Goal: Task Accomplishment & Management: Manage account settings

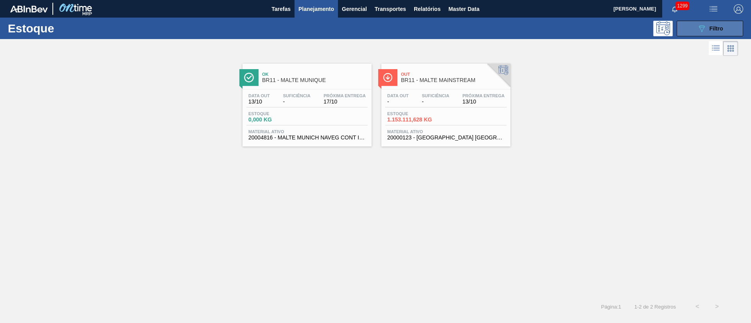
click at [723, 27] on button "089F7B8B-B2A5-4AFE-B5C0-19BA573D28AC Filtro" at bounding box center [710, 29] width 66 height 16
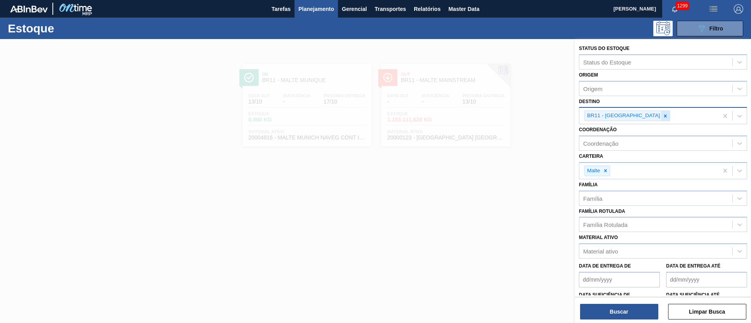
click at [662, 117] on icon at bounding box center [664, 115] width 5 height 5
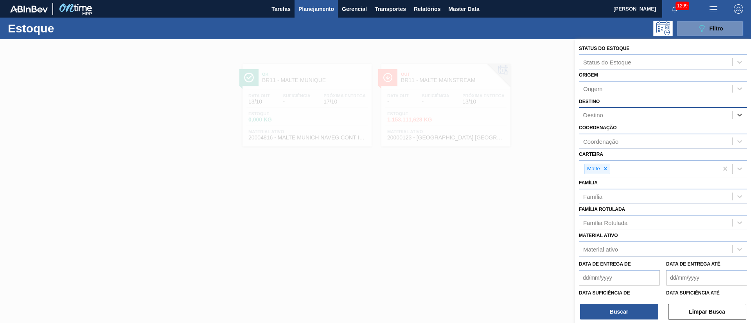
type input "04"
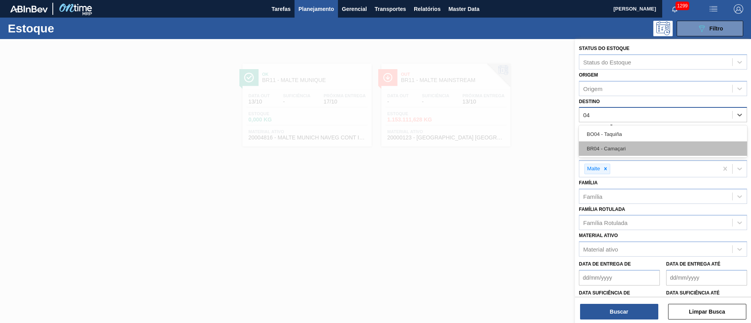
click at [609, 149] on div "BR04 - Camaçari" at bounding box center [663, 149] width 168 height 14
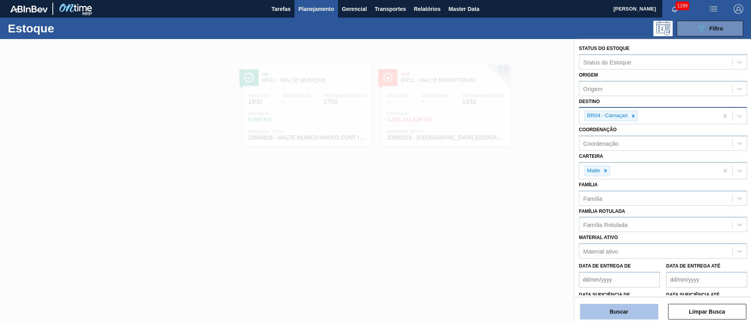
click at [603, 312] on button "Buscar" at bounding box center [619, 312] width 78 height 16
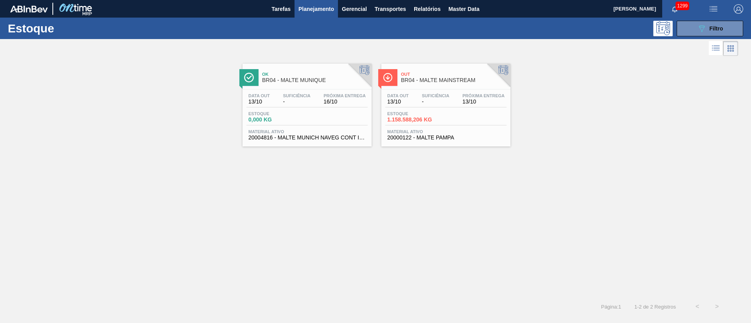
click at [416, 106] on div "Data out 13/10 Suficiência - Próxima Entrega 13/10" at bounding box center [445, 100] width 121 height 14
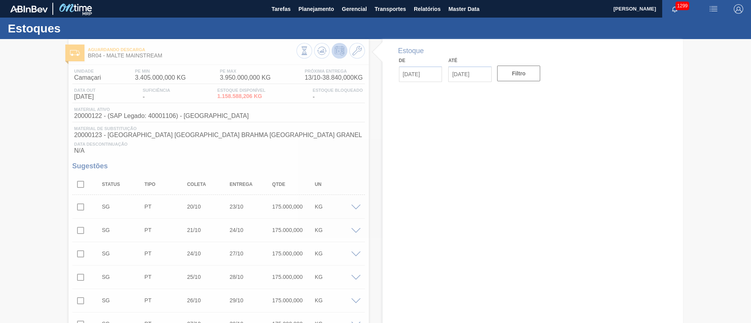
type input "[DATE]"
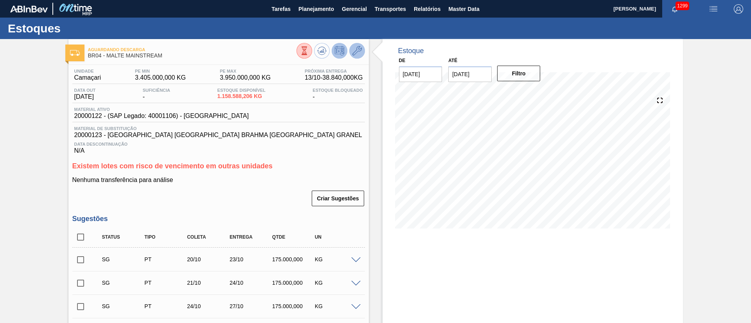
click at [350, 49] on button at bounding box center [357, 51] width 16 height 16
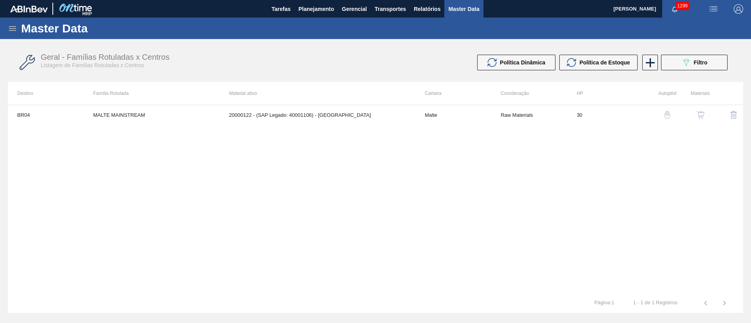
click at [694, 114] on button "button" at bounding box center [700, 115] width 19 height 19
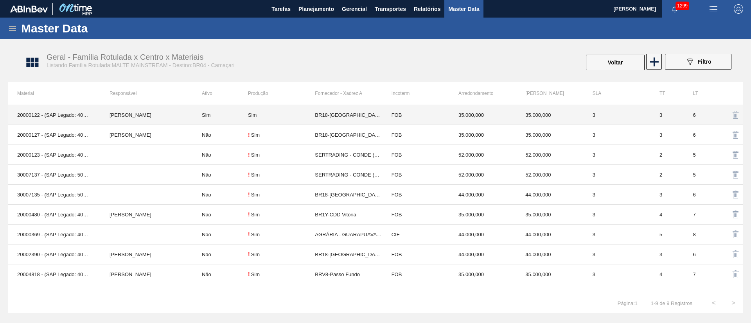
click at [309, 115] on div "Sim" at bounding box center [281, 115] width 67 height 6
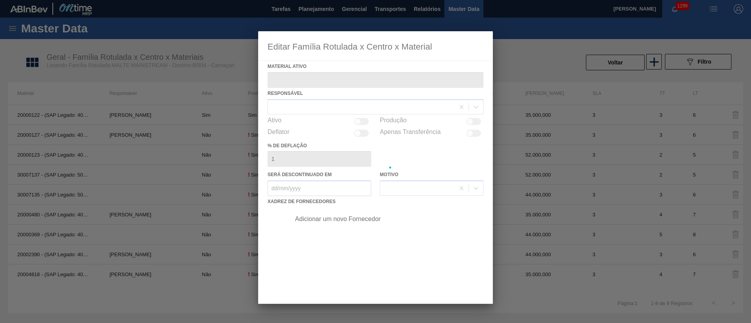
type ativo "20000122 - (SAP Legado: 40001106) - MALTE PAMPA"
checkbox input "true"
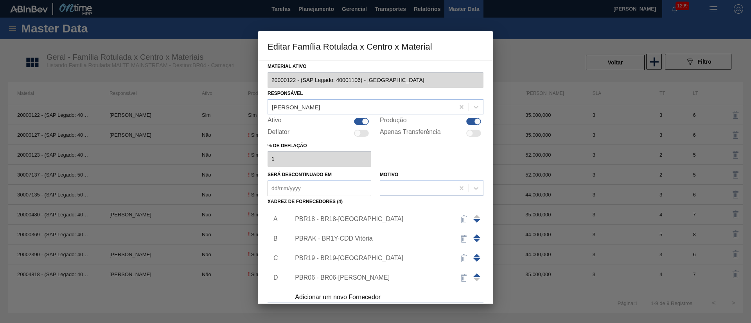
click at [325, 219] on div "PBR18 - BR18-Pernambuco" at bounding box center [371, 219] width 153 height 7
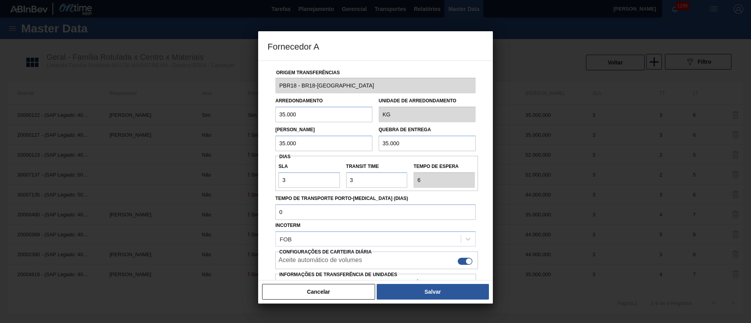
drag, startPoint x: 300, startPoint y: 110, endPoint x: 172, endPoint y: 125, distance: 128.7
click at [177, 122] on div "Fornecedor A Origem Transferências PBR18 - BR18-Pernambuco Arredondamento 35.00…" at bounding box center [375, 161] width 751 height 323
drag, startPoint x: 304, startPoint y: 116, endPoint x: 198, endPoint y: 124, distance: 105.9
click at [198, 124] on div "Fornecedor A Origem Transferências PBR18 - BR18-Pernambuco Arredondamento 44.00…" at bounding box center [375, 161] width 751 height 323
type input "44.000"
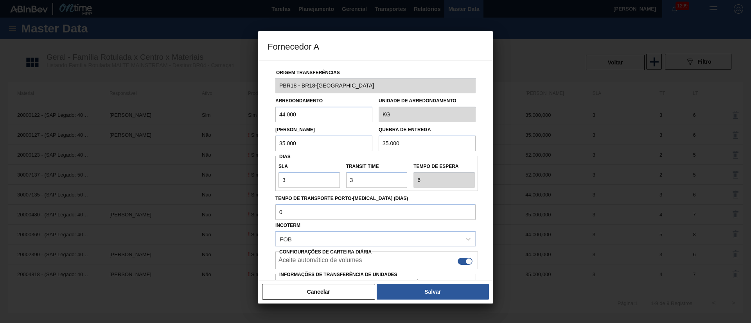
drag, startPoint x: 311, startPoint y: 139, endPoint x: 233, endPoint y: 145, distance: 78.4
click at [235, 145] on div "Fornecedor A Origem Transferências PBR18 - BR18-Pernambuco Arredondamento 44.00…" at bounding box center [375, 161] width 751 height 323
paste input "44"
type input "44.000"
drag, startPoint x: 296, startPoint y: 157, endPoint x: 287, endPoint y: 157, distance: 9.0
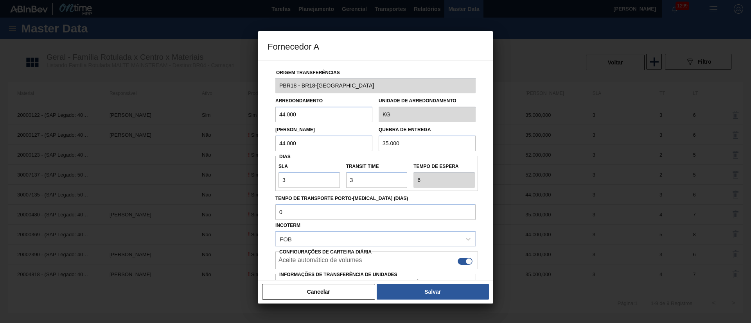
click at [287, 157] on div "Origem Transferências PBR18 - BR18-Pernambuco Arredondamento 44.000 Unidade de …" at bounding box center [375, 190] width 216 height 258
paste input "44"
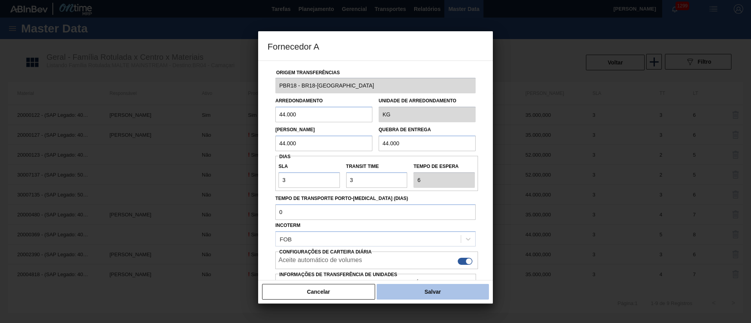
type input "44.000"
click at [423, 297] on button "Salvar" at bounding box center [433, 292] width 112 height 16
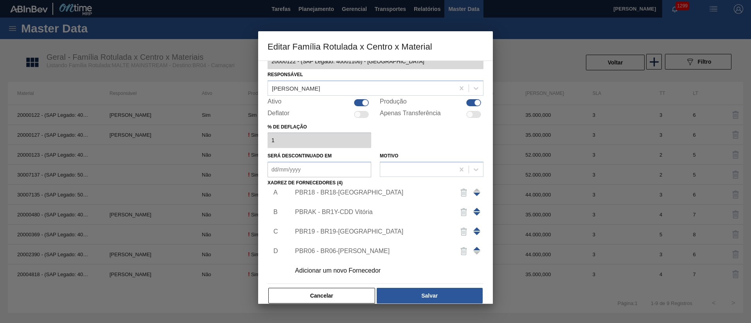
scroll to position [29, 0]
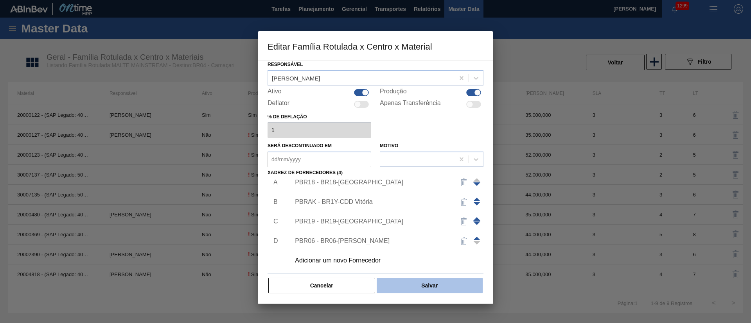
click at [429, 284] on button "Salvar" at bounding box center [430, 286] width 106 height 16
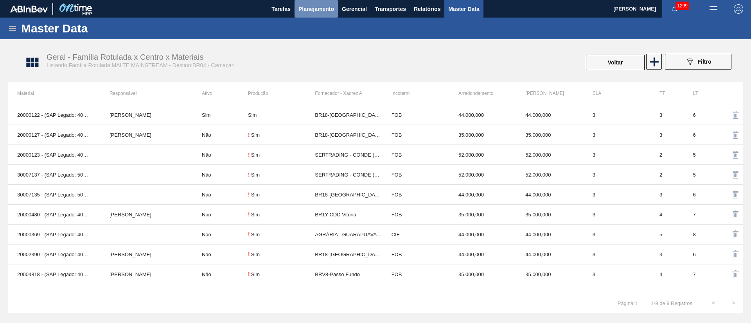
click at [304, 9] on span "Planejamento" at bounding box center [316, 8] width 36 height 9
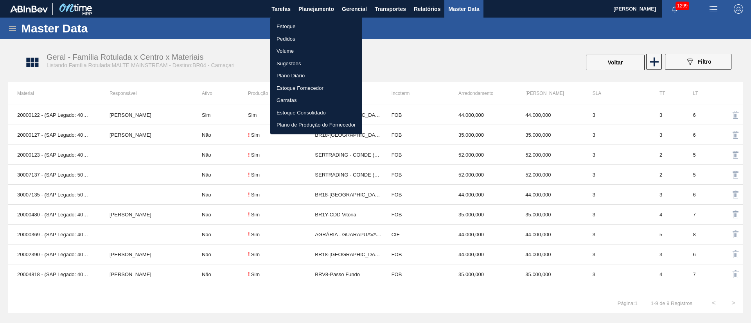
click at [284, 21] on li "Estoque" at bounding box center [316, 26] width 92 height 13
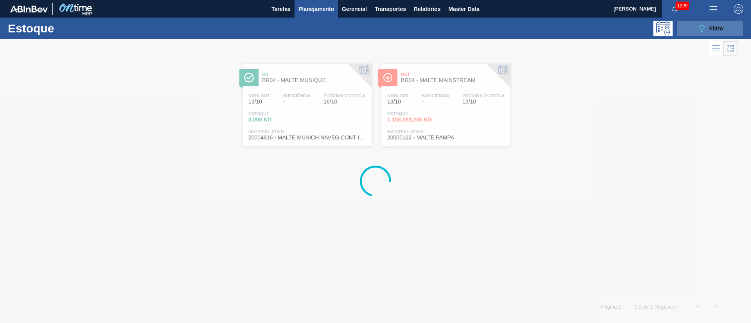
click at [705, 25] on icon "089F7B8B-B2A5-4AFE-B5C0-19BA573D28AC" at bounding box center [701, 28] width 9 height 9
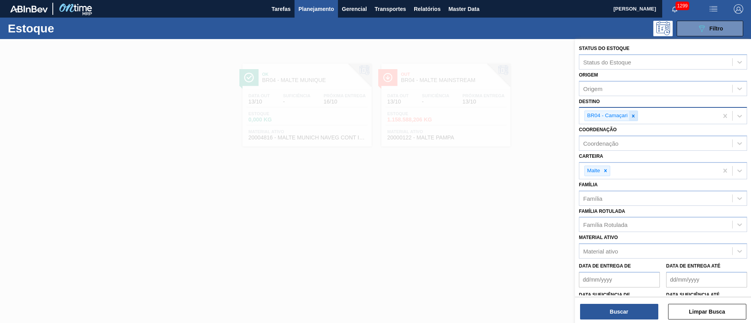
click at [633, 116] on icon at bounding box center [633, 116] width 3 height 3
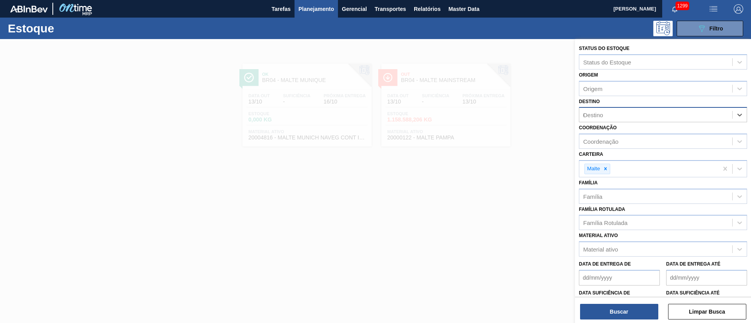
type input "08"
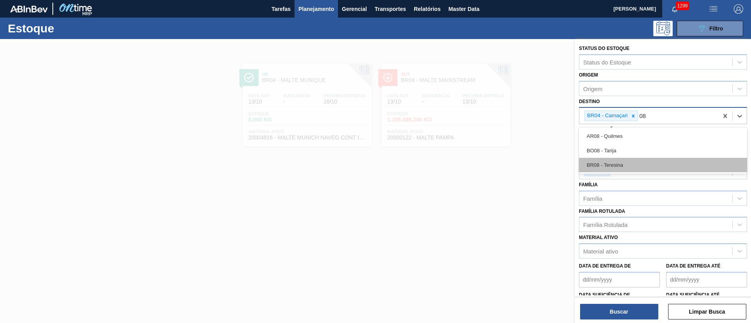
click at [604, 169] on div "BR08 - Teresina" at bounding box center [663, 165] width 168 height 14
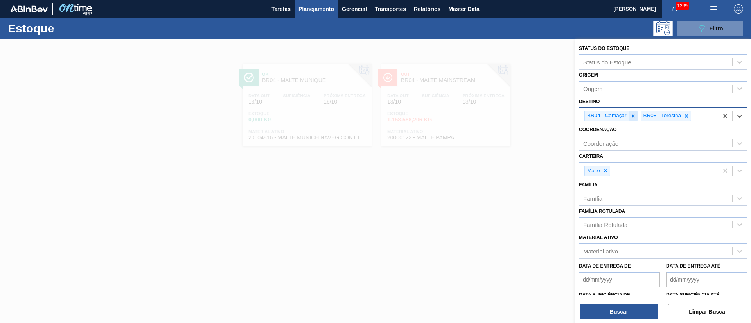
click at [633, 114] on icon at bounding box center [632, 115] width 5 height 5
click at [614, 309] on button "Buscar" at bounding box center [619, 312] width 78 height 16
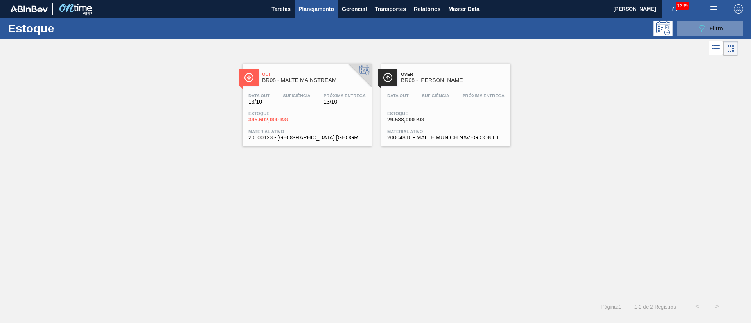
click at [278, 97] on div "Data out 13/10 Suficiência - Próxima Entrega 13/10" at bounding box center [306, 100] width 121 height 14
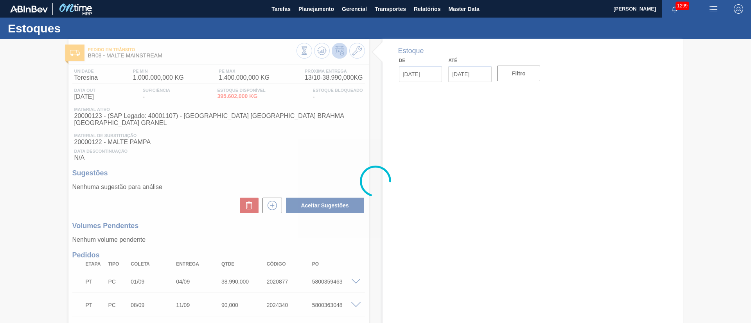
type input "[DATE]"
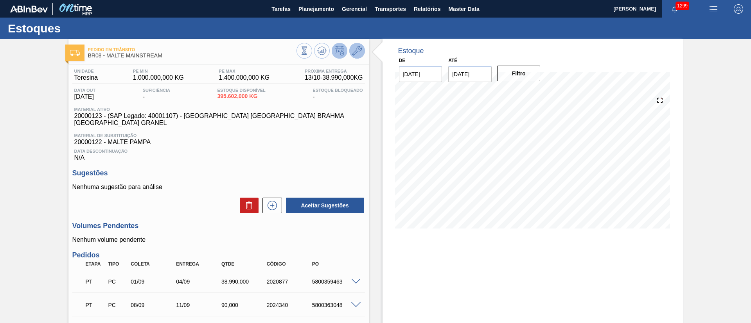
click at [359, 50] on icon at bounding box center [356, 50] width 9 height 9
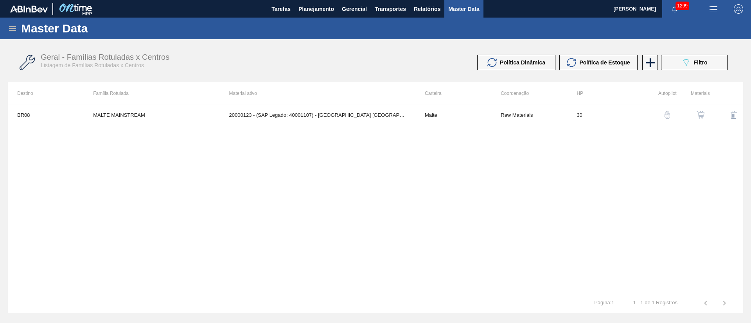
click at [696, 118] on div "button" at bounding box center [700, 115] width 9 height 8
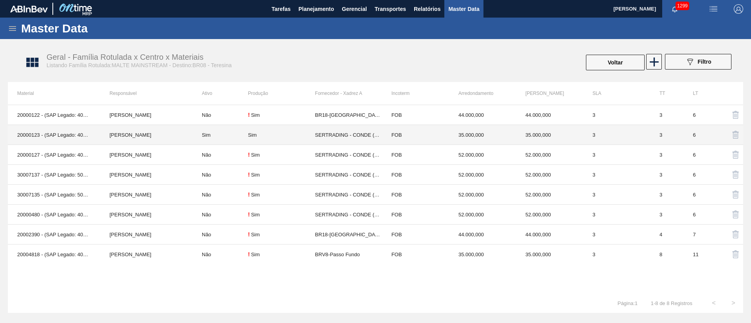
click at [236, 132] on td "Sim" at bounding box center [220, 135] width 56 height 20
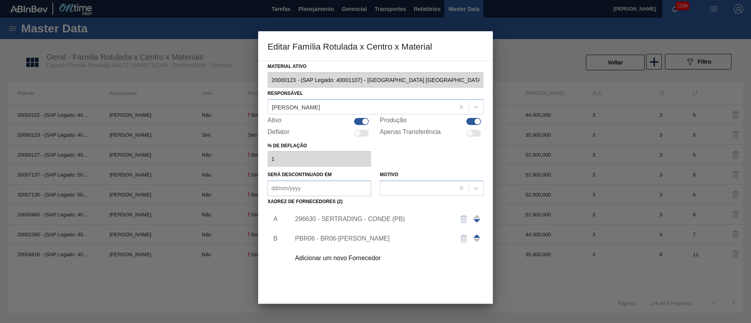
click at [321, 218] on div "296630 - SERTRADING - CONDE (PB)" at bounding box center [371, 219] width 153 height 7
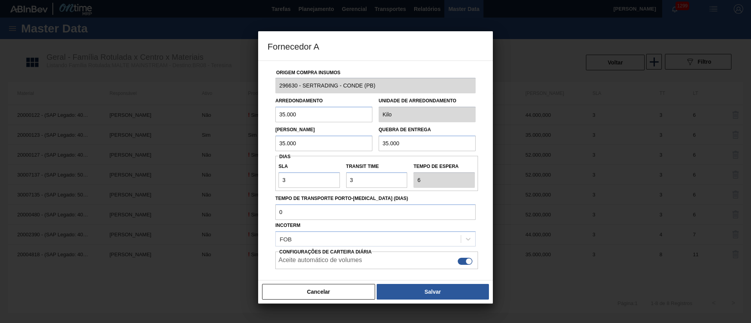
drag, startPoint x: 308, startPoint y: 117, endPoint x: 213, endPoint y: 126, distance: 95.0
click at [213, 126] on div "Fornecedor A Origem Compra Insumos 296630 - SERTRADING - CONDE (PB) Arredondame…" at bounding box center [375, 161] width 751 height 323
drag, startPoint x: 308, startPoint y: 113, endPoint x: 215, endPoint y: 122, distance: 93.5
click at [223, 122] on div "Fornecedor A Origem Compra Insumos 296630 - SERTRADING - CONDE (PB) Arredondame…" at bounding box center [375, 161] width 751 height 323
type input "44.000"
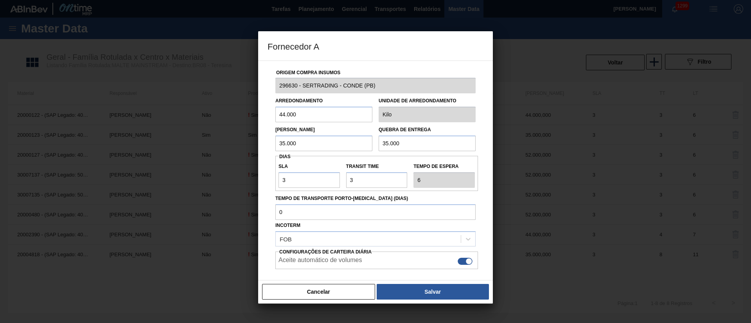
drag, startPoint x: 310, startPoint y: 138, endPoint x: 226, endPoint y: 149, distance: 84.8
click at [231, 149] on div "Fornecedor A Origem Compra Insumos 296630 - SERTRADING - CONDE (PB) Arredondame…" at bounding box center [375, 161] width 751 height 323
paste input "44"
type input "44.000"
drag, startPoint x: 414, startPoint y: 141, endPoint x: 264, endPoint y: 165, distance: 152.1
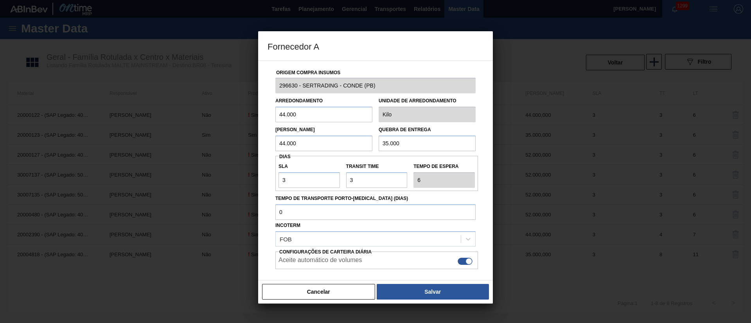
click at [302, 159] on div "Origem Compra Insumos 296630 - SERTRADING - CONDE (PB) Arredondamento 44.000 Un…" at bounding box center [375, 185] width 216 height 248
paste input "44"
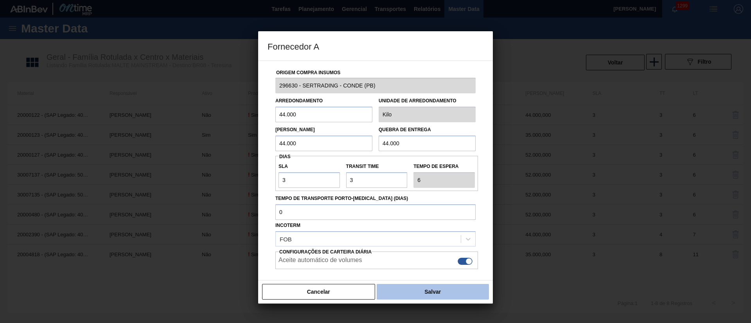
type input "44.000"
click at [405, 291] on button "Salvar" at bounding box center [433, 292] width 112 height 16
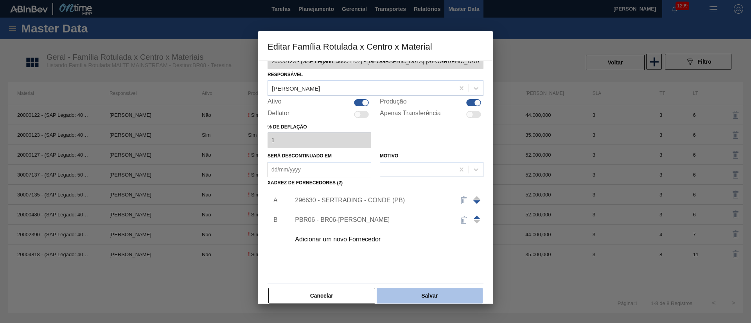
scroll to position [29, 0]
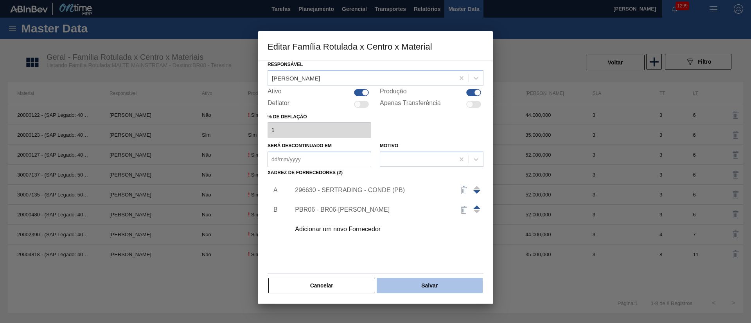
click at [444, 284] on button "Salvar" at bounding box center [430, 286] width 106 height 16
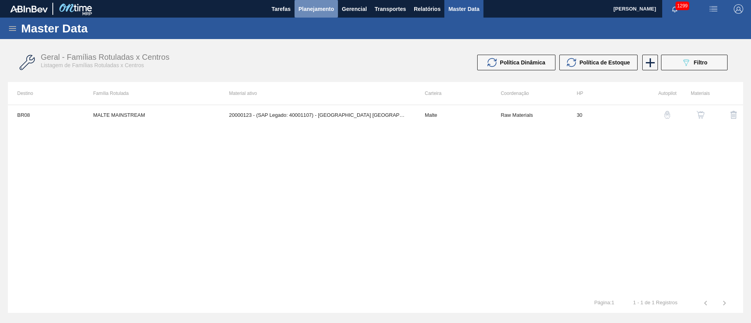
click at [309, 10] on span "Planejamento" at bounding box center [316, 8] width 36 height 9
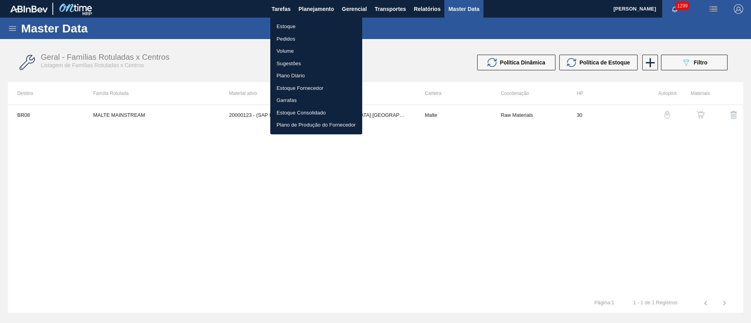
click at [292, 24] on li "Estoque" at bounding box center [316, 26] width 92 height 13
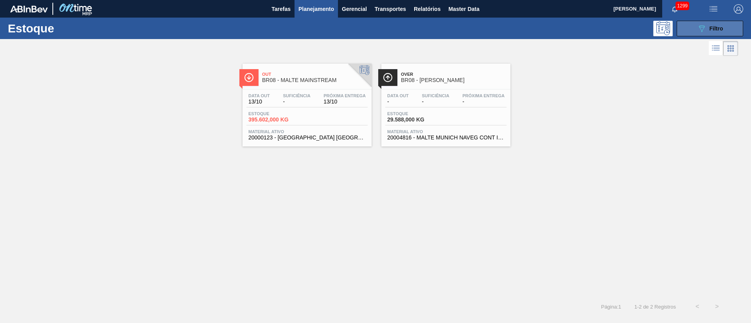
click at [704, 29] on icon "089F7B8B-B2A5-4AFE-B5C0-19BA573D28AC" at bounding box center [701, 28] width 9 height 9
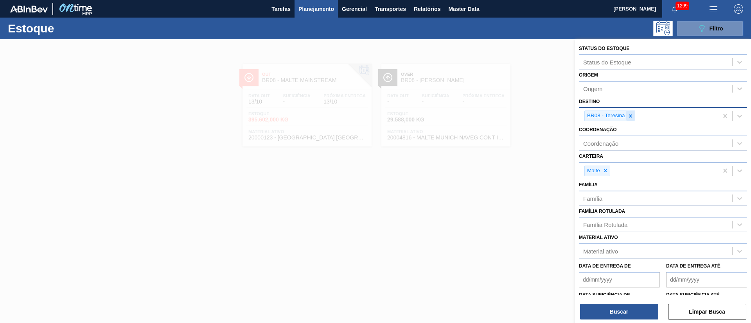
click at [631, 116] on icon at bounding box center [630, 115] width 5 height 5
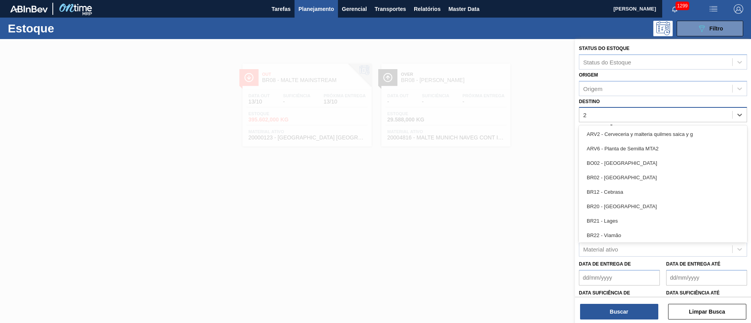
type input "28"
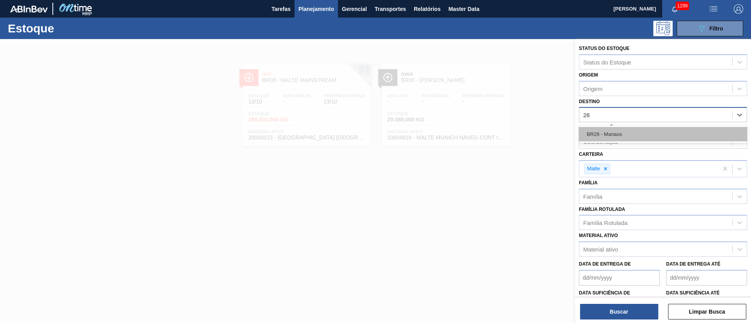
click at [619, 133] on div "BR28 - Manaus" at bounding box center [663, 134] width 168 height 14
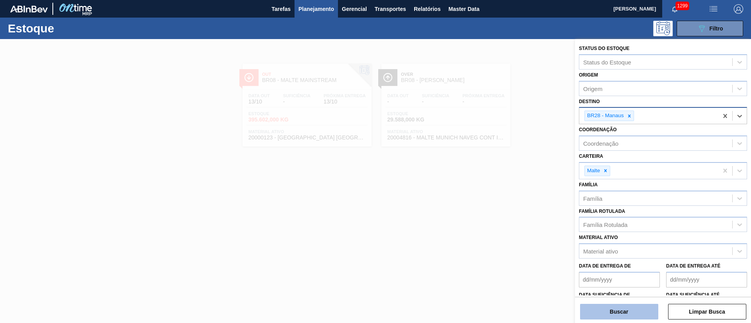
click at [600, 311] on button "Buscar" at bounding box center [619, 312] width 78 height 16
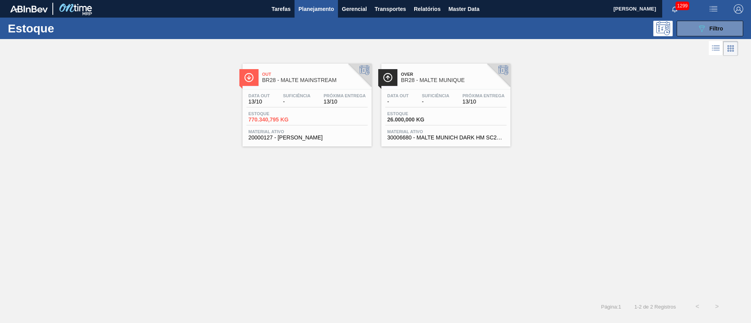
click at [285, 121] on span "770.340,795 KG" at bounding box center [275, 120] width 55 height 6
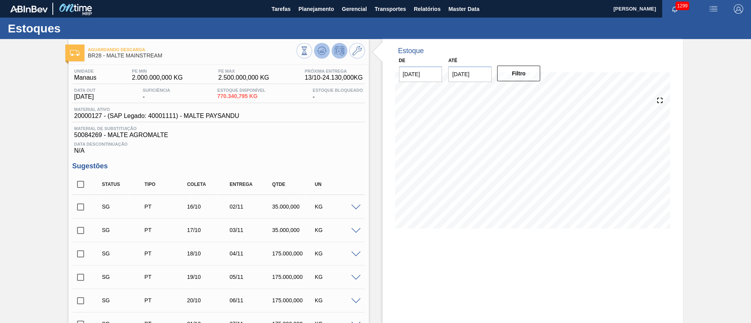
click at [321, 54] on icon at bounding box center [321, 50] width 9 height 9
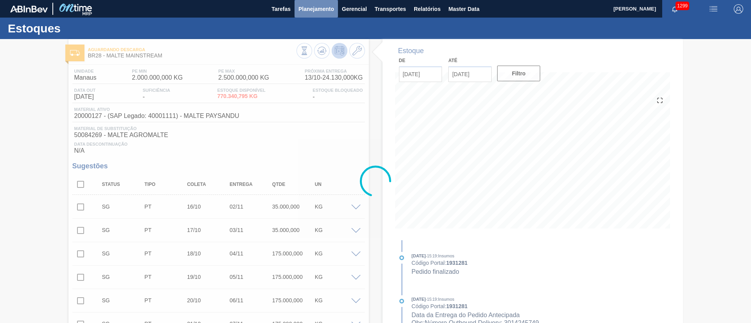
click at [318, 9] on span "Planejamento" at bounding box center [316, 8] width 36 height 9
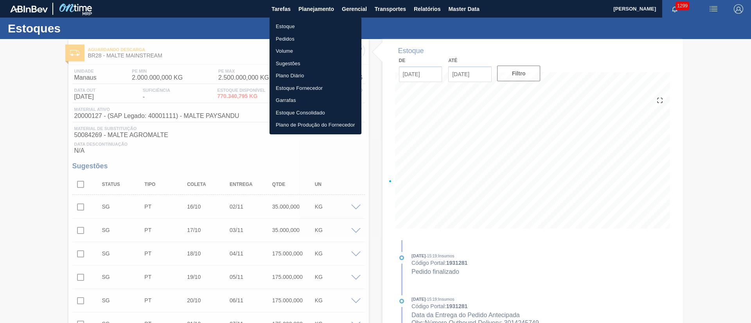
click at [295, 28] on li "Estoque" at bounding box center [315, 26] width 92 height 13
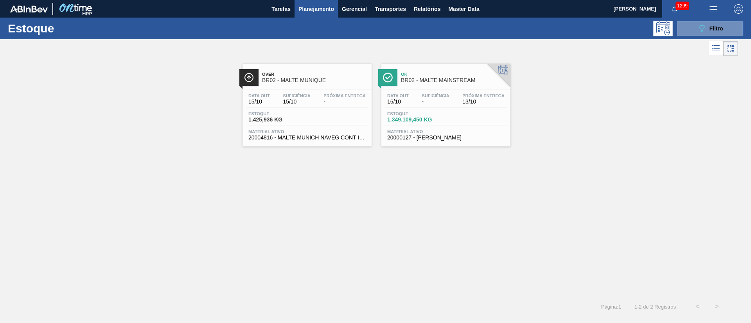
click at [434, 108] on div "Data out 16/10 Suficiência - Próxima Entrega 13/10 Estoque 1.349.109,450 KG Mat…" at bounding box center [445, 116] width 129 height 53
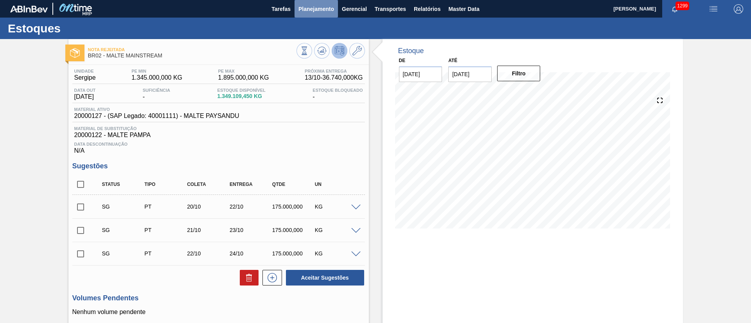
click at [303, 7] on span "Planejamento" at bounding box center [316, 8] width 36 height 9
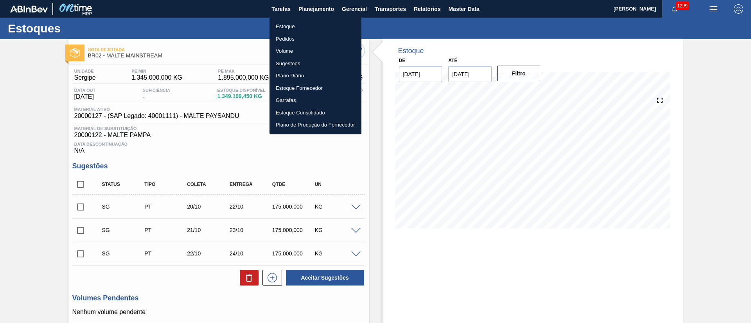
click at [282, 38] on li "Pedidos" at bounding box center [315, 39] width 92 height 13
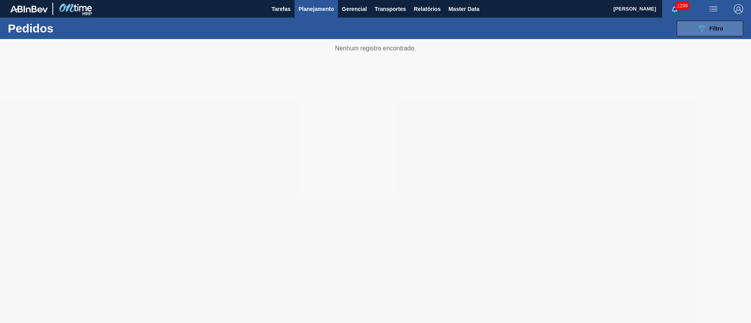
click at [705, 28] on icon "089F7B8B-B2A5-4AFE-B5C0-19BA573D28AC" at bounding box center [701, 28] width 9 height 9
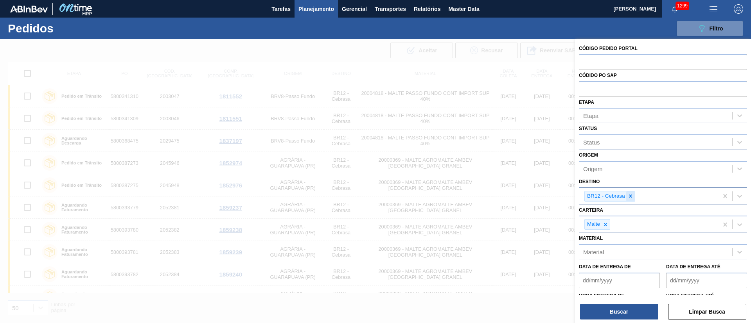
click at [628, 196] on icon at bounding box center [630, 196] width 5 height 5
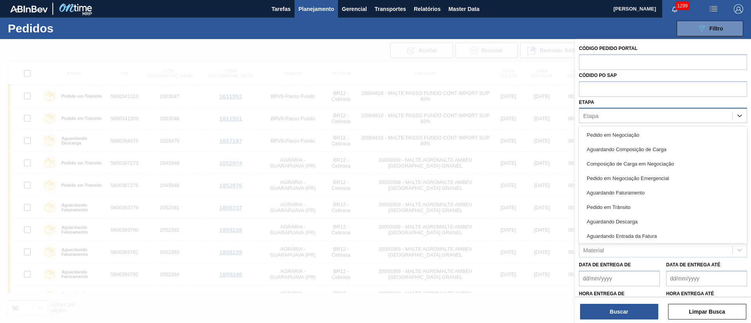
click at [604, 112] on div "Etapa" at bounding box center [655, 115] width 153 height 11
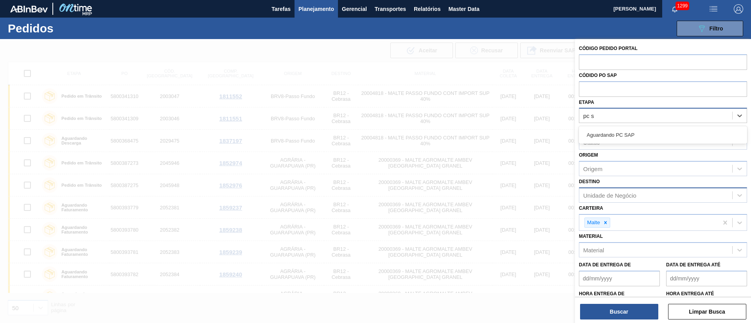
type input "pc sa"
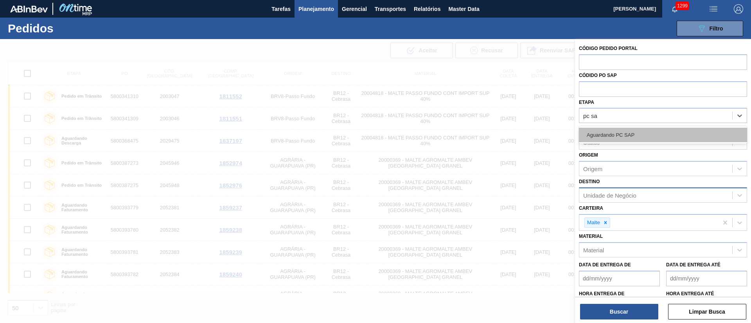
click at [600, 140] on div "Aguardando PC SAP" at bounding box center [663, 135] width 168 height 14
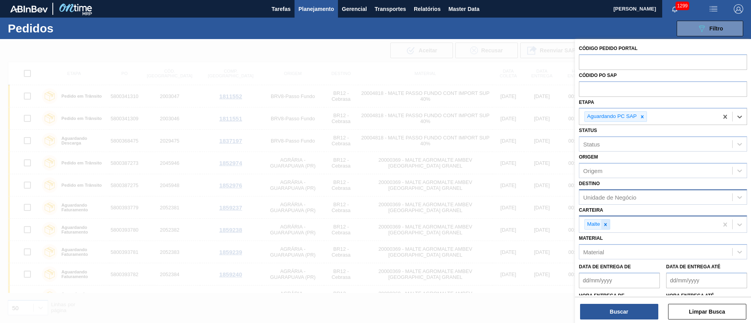
click at [608, 224] on icon at bounding box center [605, 224] width 5 height 5
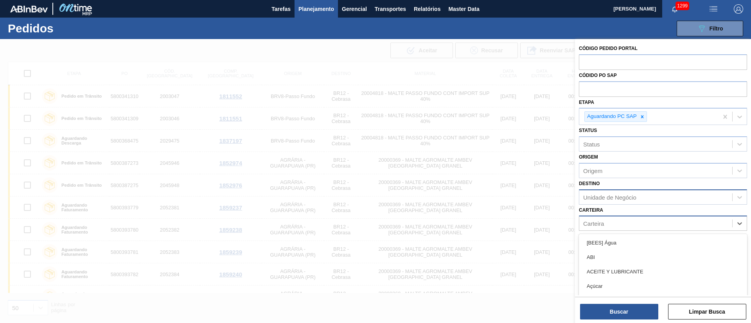
click at [609, 225] on div "Carteira" at bounding box center [655, 223] width 153 height 11
type input "malte"
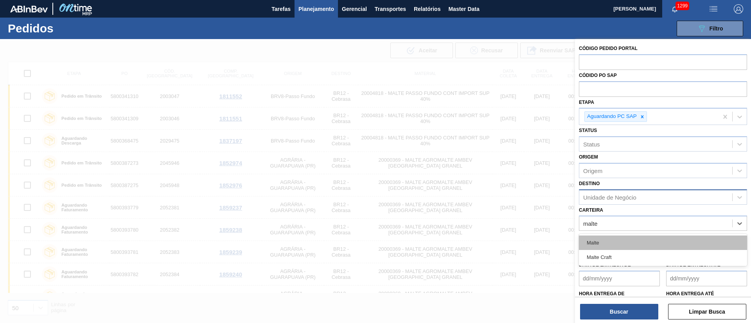
click at [603, 246] on div "Malte" at bounding box center [663, 243] width 168 height 14
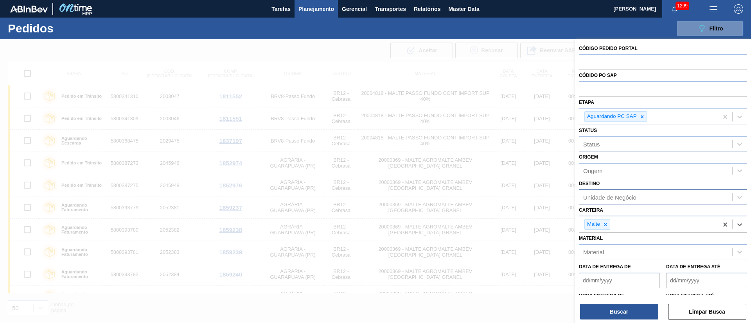
scroll to position [39, 0]
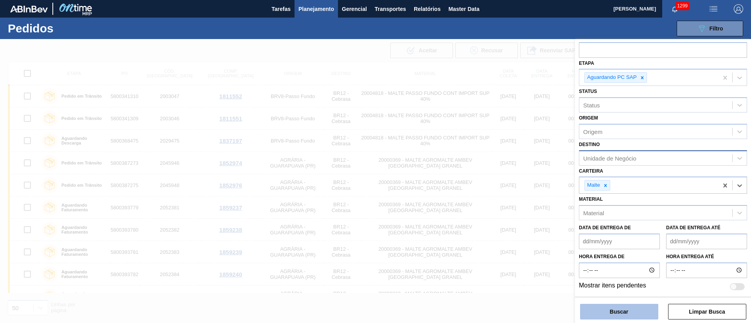
click at [619, 308] on button "Buscar" at bounding box center [619, 312] width 78 height 16
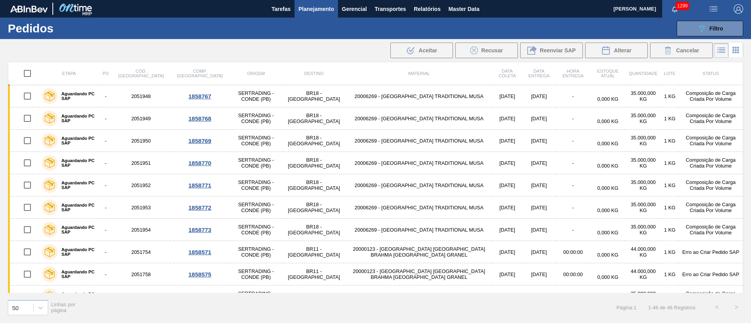
click at [27, 73] on input "checkbox" at bounding box center [27, 73] width 16 height 16
checkbox input "true"
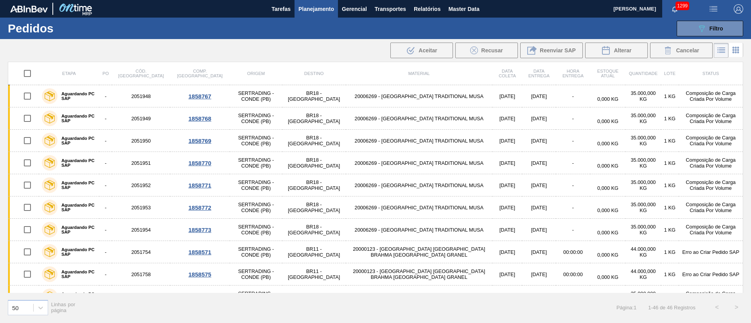
checkbox input "true"
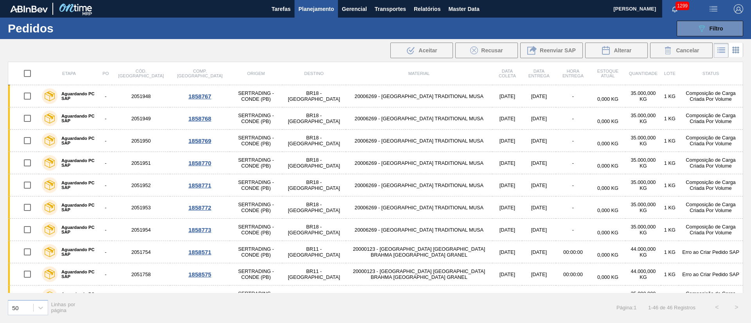
checkbox input "true"
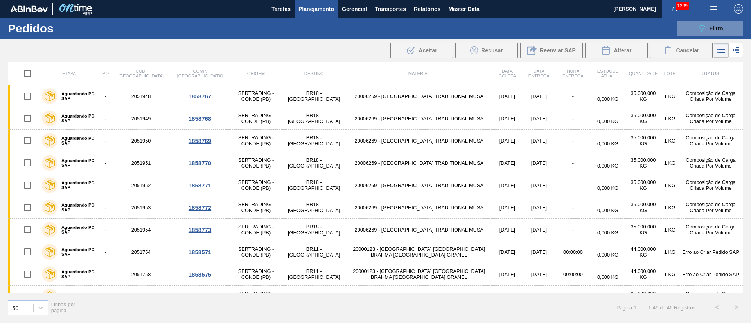
checkbox input "true"
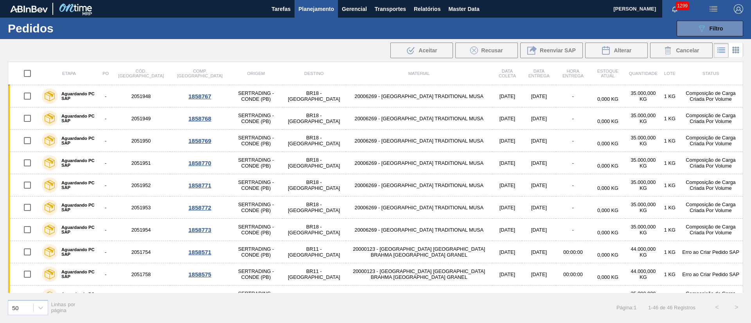
checkbox input "true"
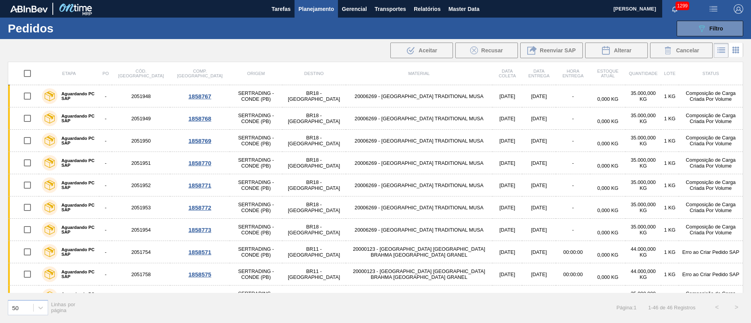
checkbox input "true"
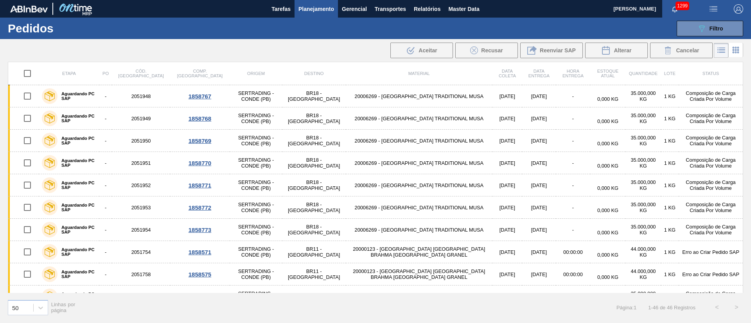
checkbox input "true"
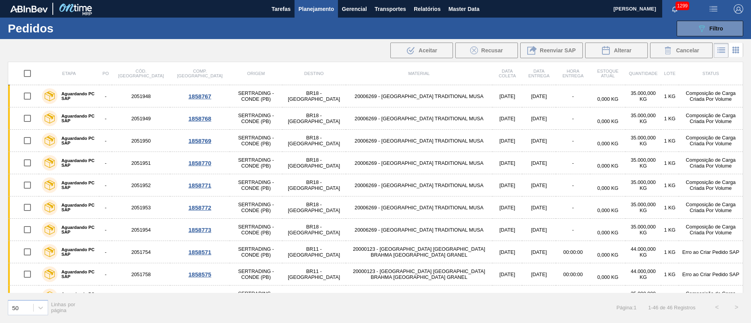
checkbox input "true"
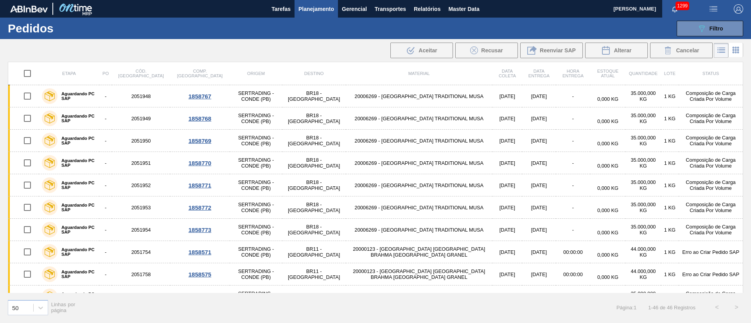
checkbox input "true"
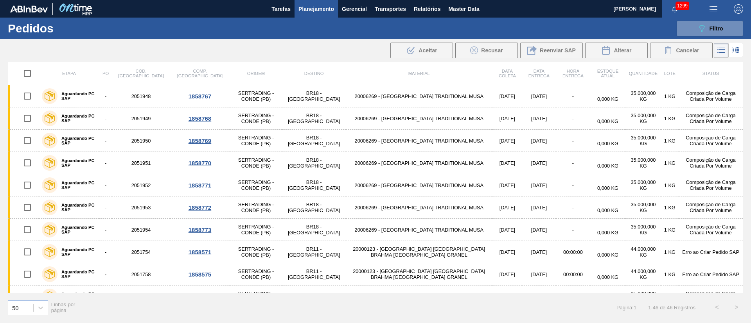
checkbox input "true"
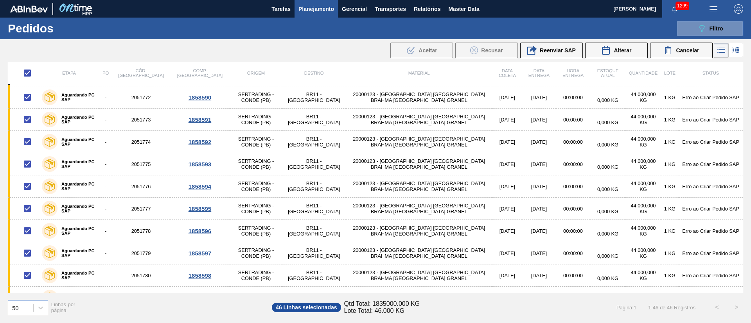
scroll to position [817, 0]
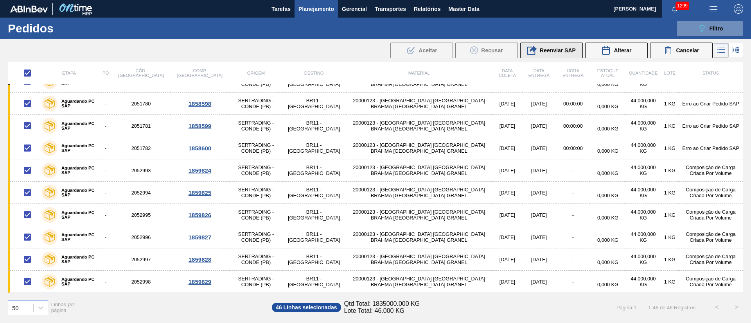
click at [548, 49] on span "Reenviar SAP" at bounding box center [558, 50] width 36 height 6
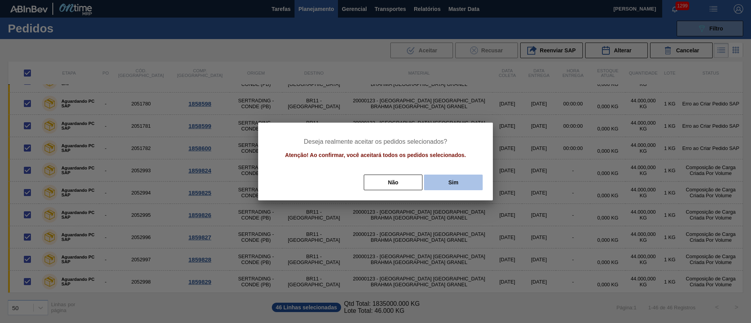
click at [446, 178] on button "Sim" at bounding box center [453, 183] width 59 height 16
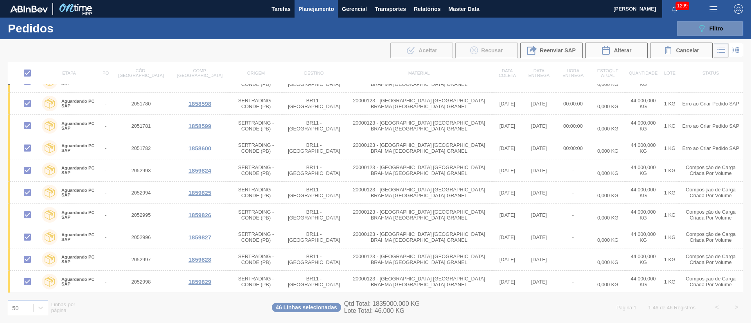
checkbox input "false"
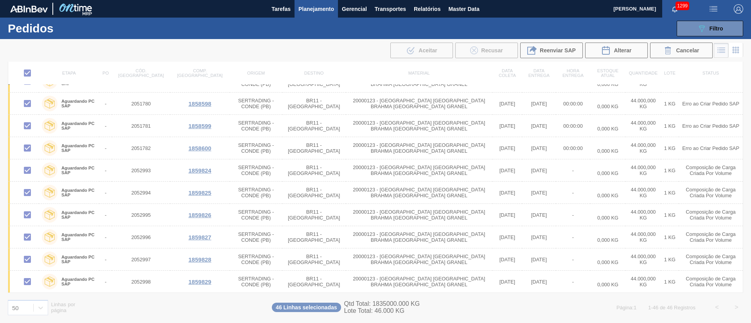
checkbox input "false"
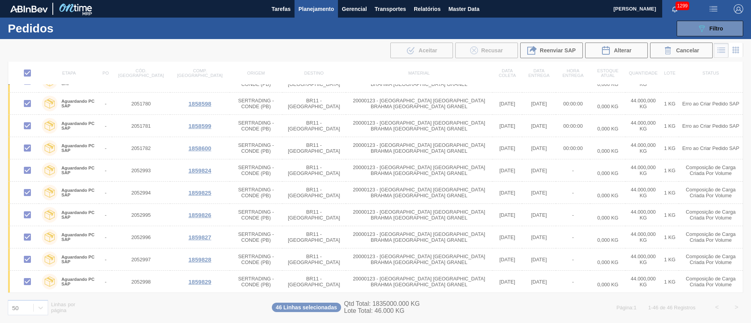
checkbox input "false"
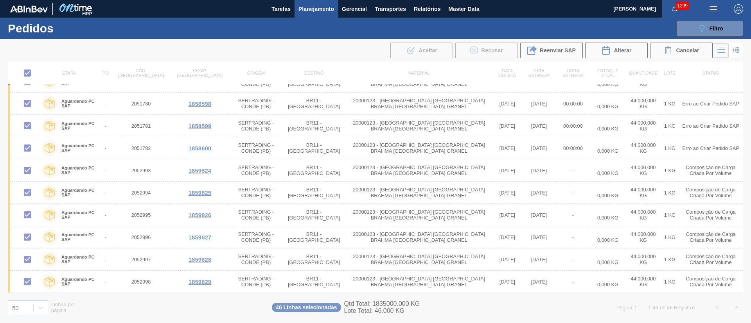
checkbox input "false"
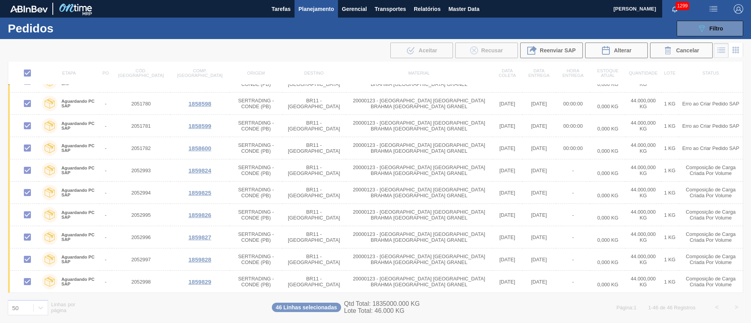
checkbox input "false"
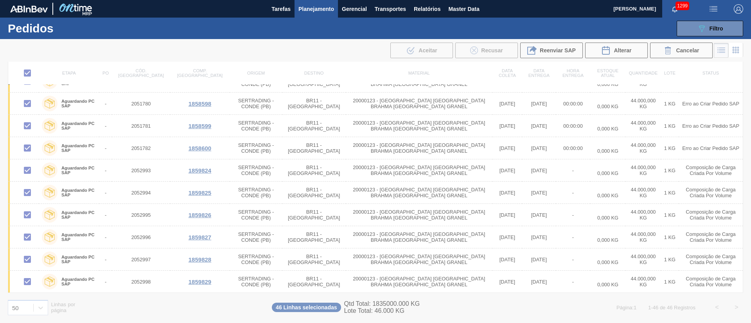
checkbox input "false"
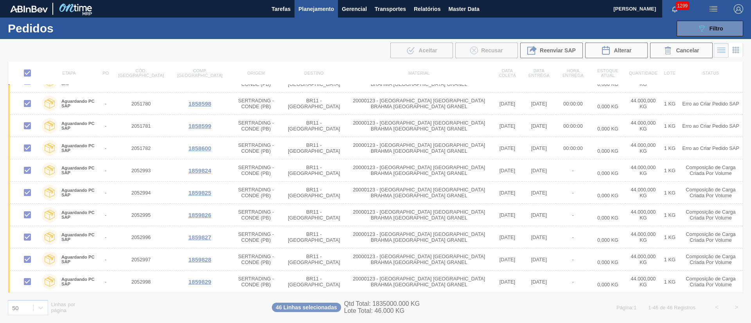
checkbox input "false"
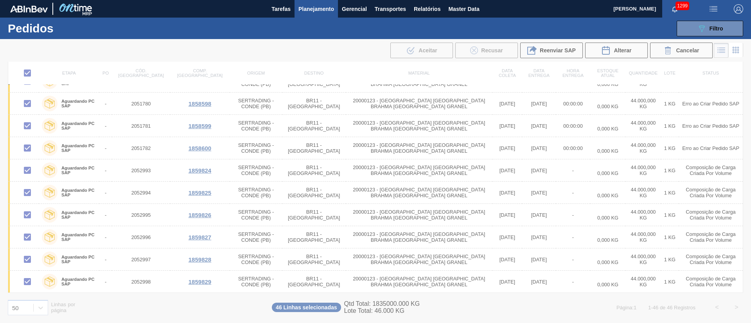
checkbox input "false"
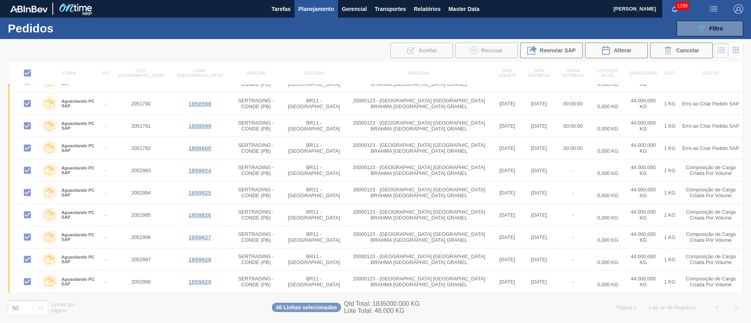
checkbox input "false"
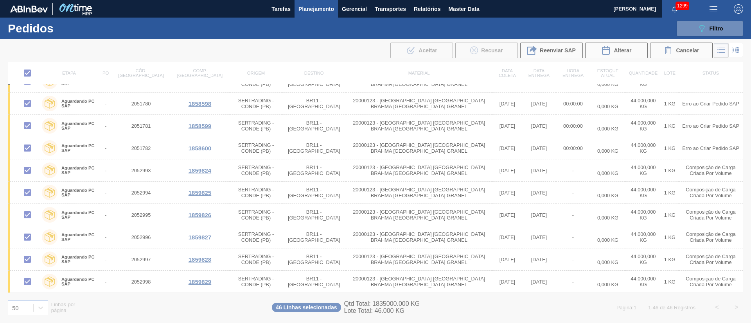
checkbox input "false"
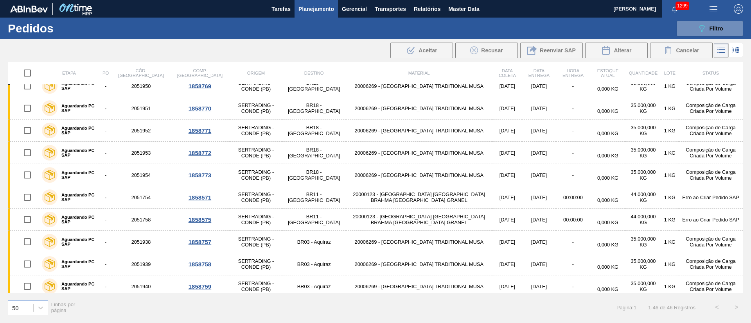
scroll to position [0, 0]
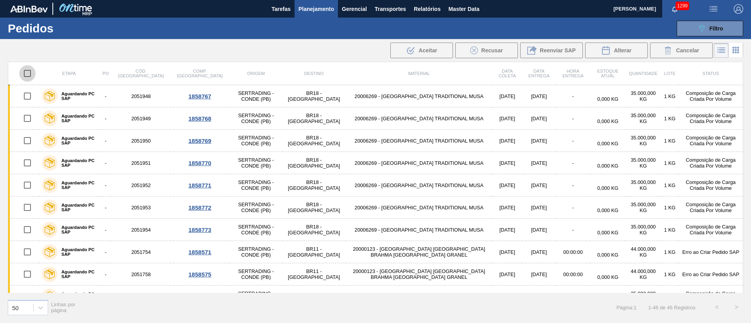
click at [26, 73] on input "checkbox" at bounding box center [27, 73] width 16 height 16
checkbox input "true"
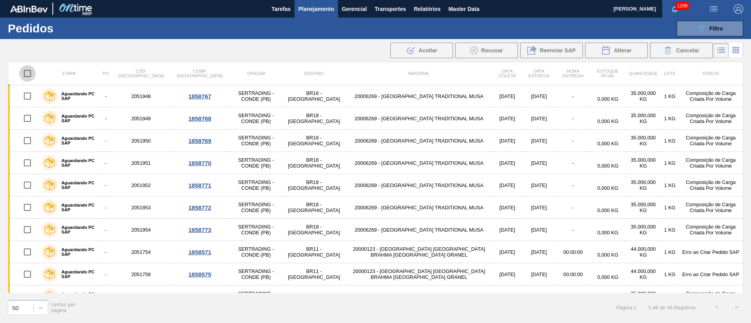
checkbox input "true"
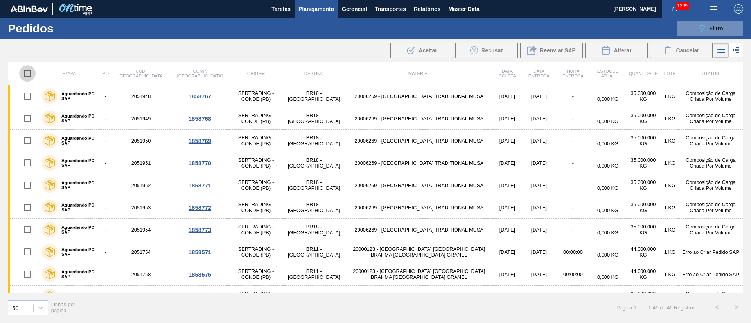
checkbox input "true"
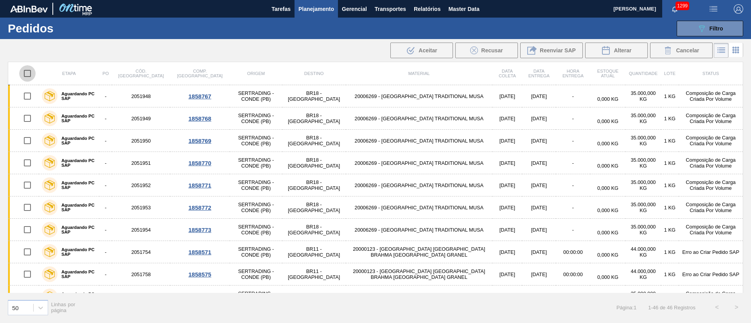
checkbox input "true"
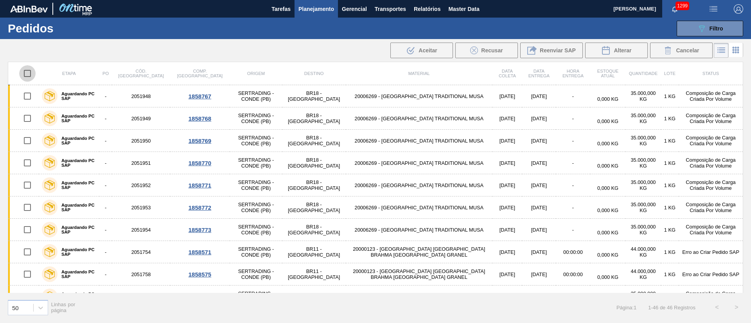
checkbox input "true"
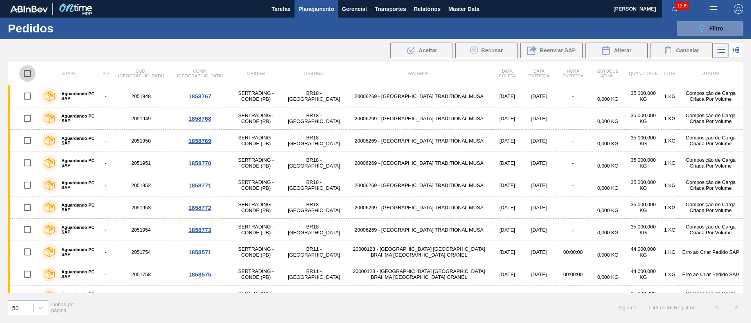
checkbox input "true"
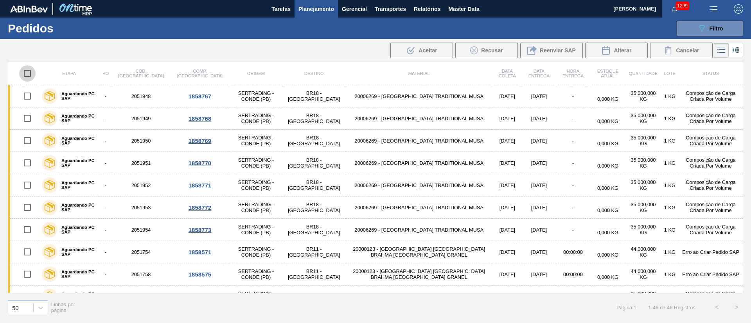
checkbox input "true"
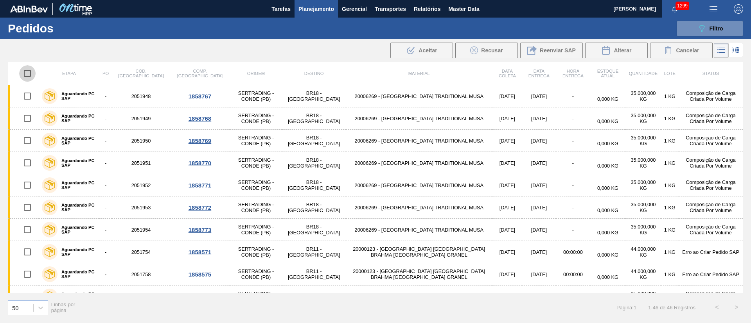
checkbox input "true"
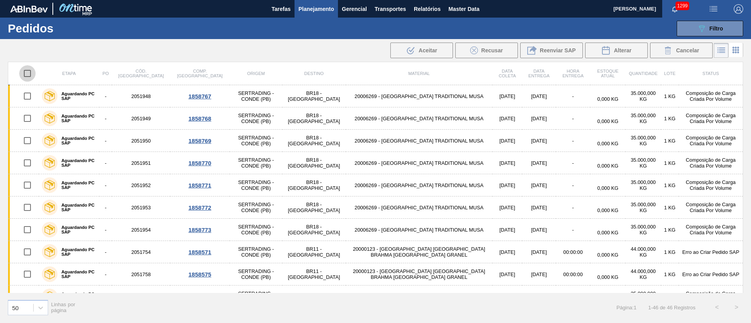
checkbox input "true"
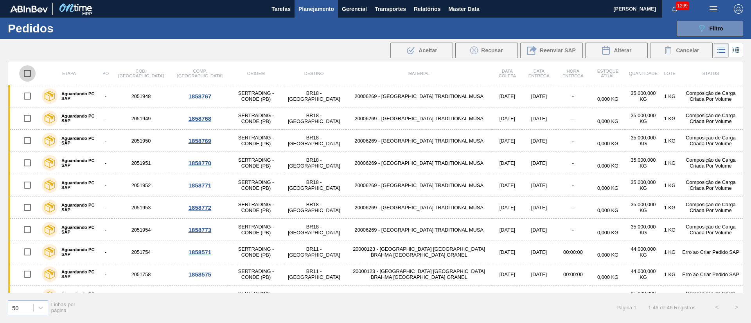
checkbox input "true"
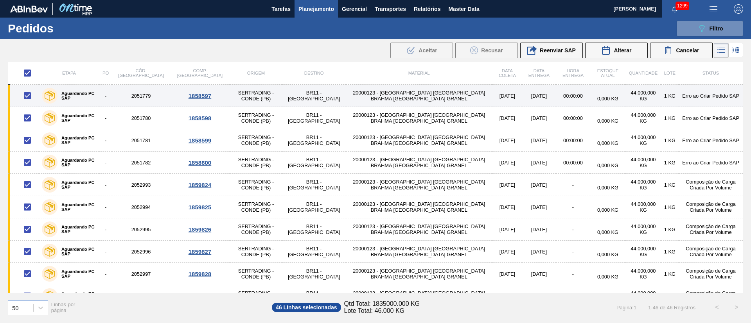
scroll to position [817, 0]
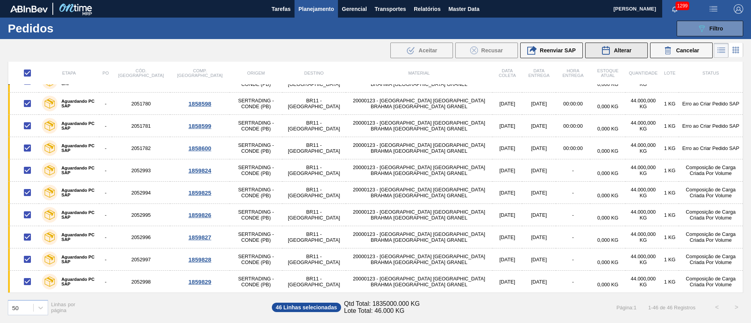
click at [618, 48] on span "Alterar" at bounding box center [623, 50] width 18 height 6
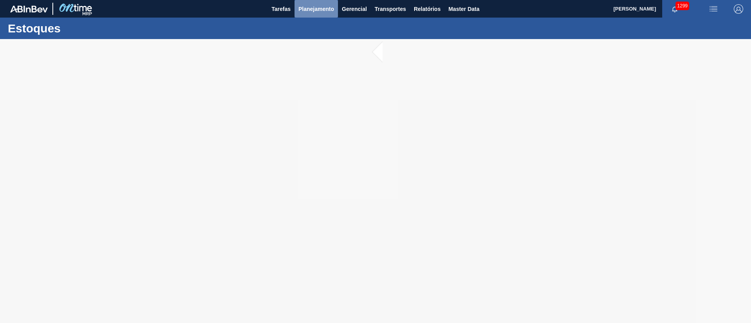
click at [316, 9] on span "Planejamento" at bounding box center [316, 8] width 36 height 9
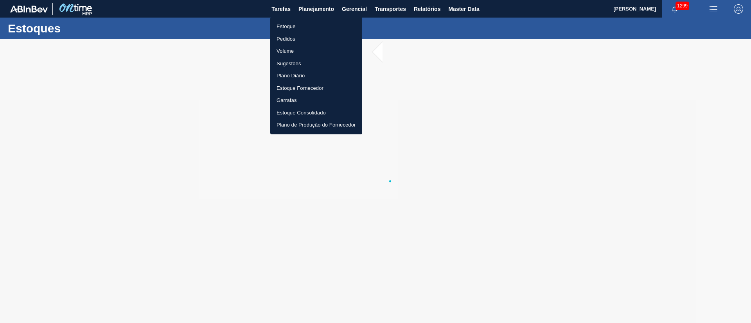
click at [284, 36] on li "Pedidos" at bounding box center [316, 39] width 92 height 13
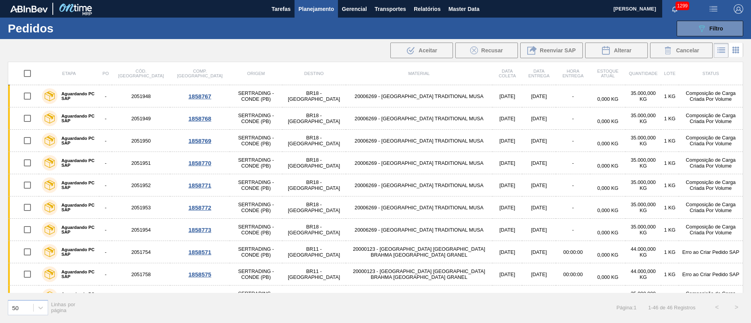
click at [29, 74] on input "checkbox" at bounding box center [27, 73] width 16 height 16
checkbox input "true"
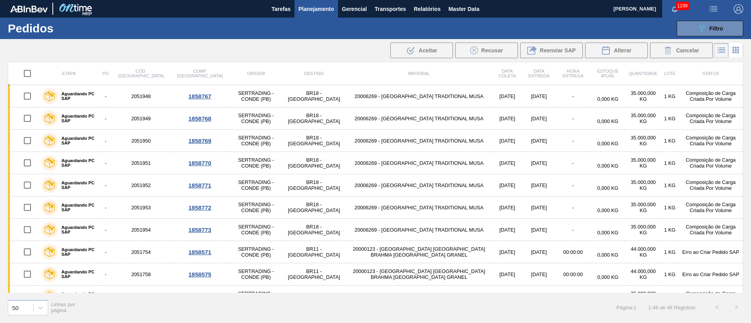
checkbox input "true"
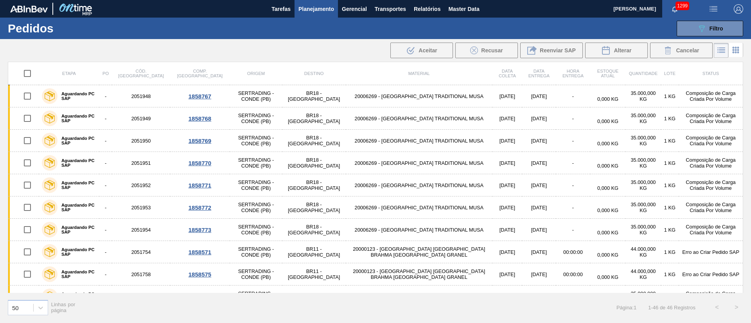
checkbox input "true"
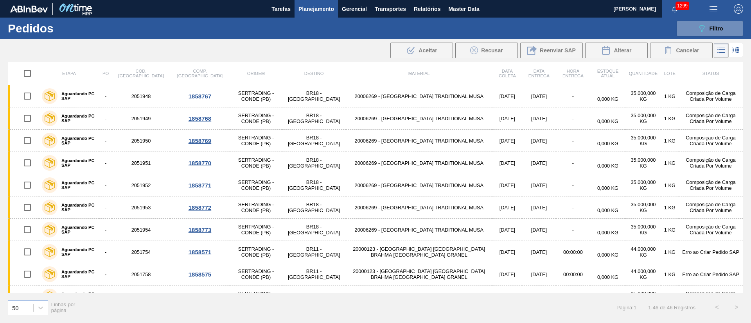
checkbox input "true"
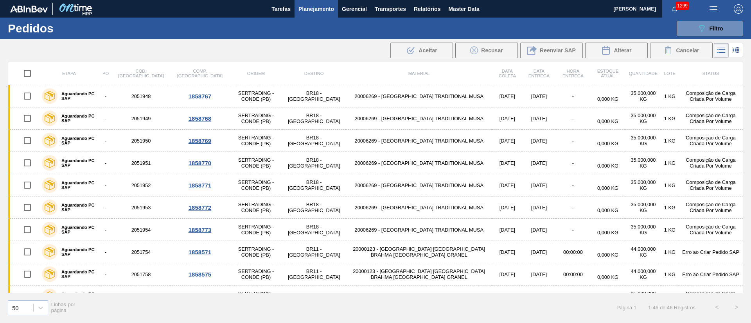
checkbox input "true"
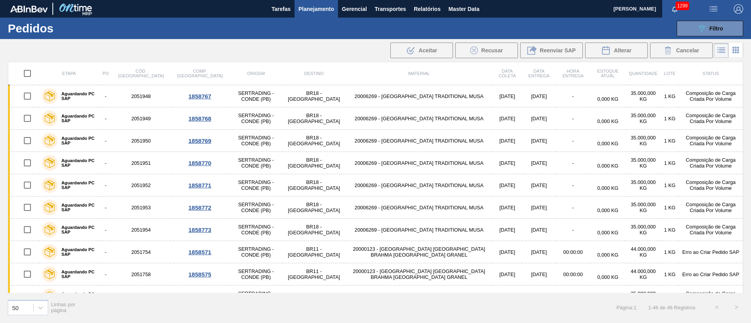
checkbox input "true"
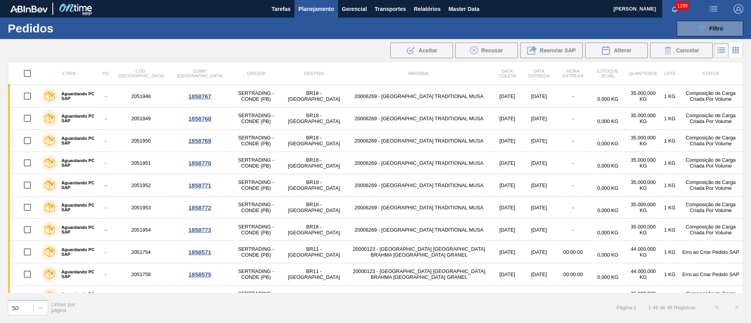
checkbox input "true"
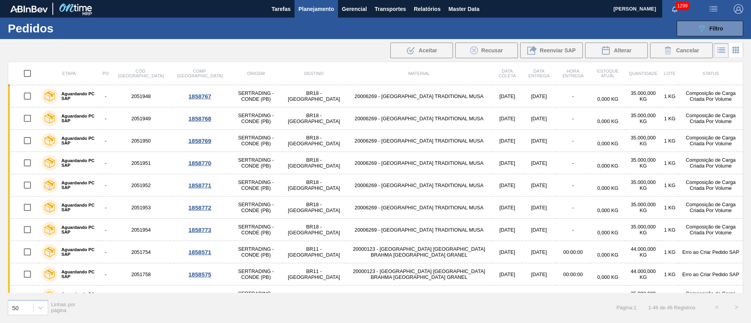
checkbox input "true"
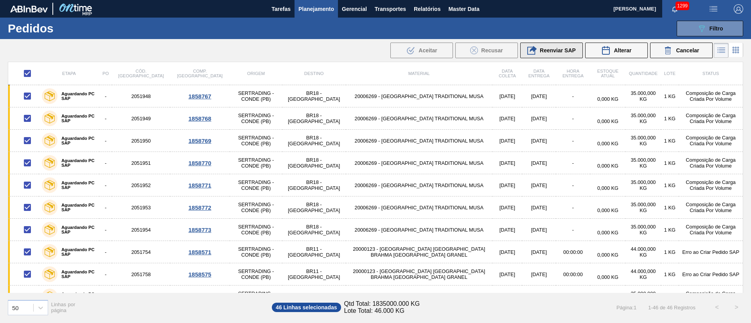
click at [551, 50] on span "Reenviar SAP" at bounding box center [558, 50] width 36 height 6
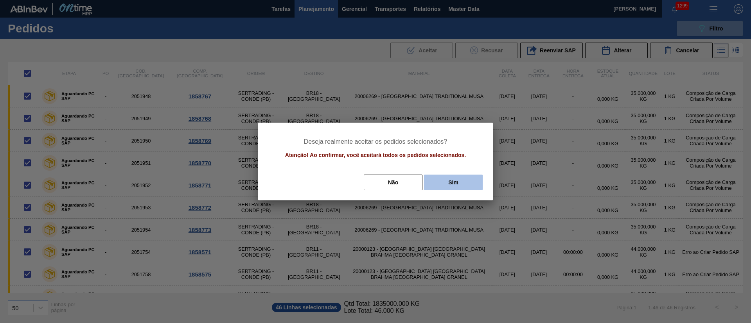
click at [467, 183] on button "Sim" at bounding box center [453, 183] width 59 height 16
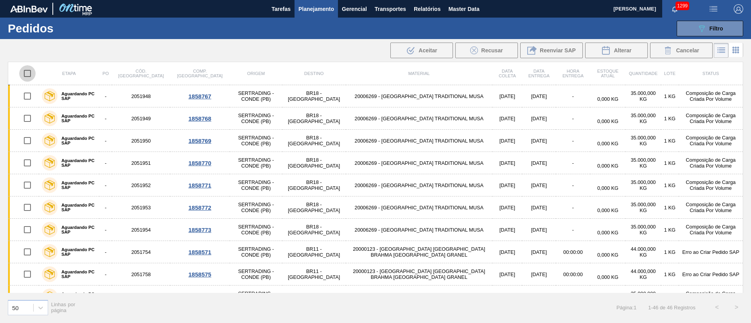
click at [28, 74] on input "checkbox" at bounding box center [27, 73] width 16 height 16
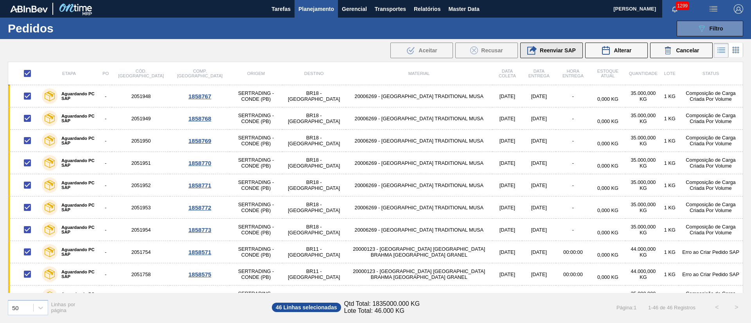
click at [560, 52] on span "Reenviar SAP" at bounding box center [558, 50] width 36 height 6
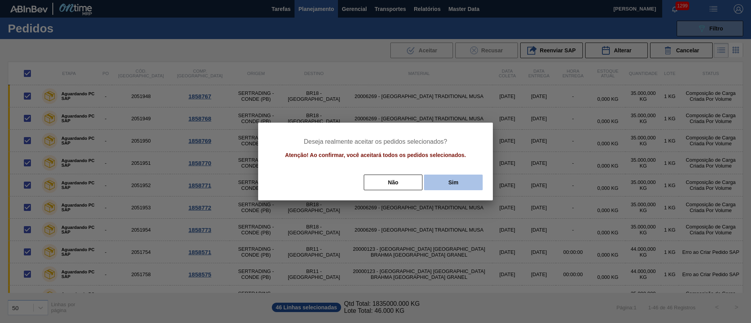
click at [451, 184] on button "Sim" at bounding box center [453, 183] width 59 height 16
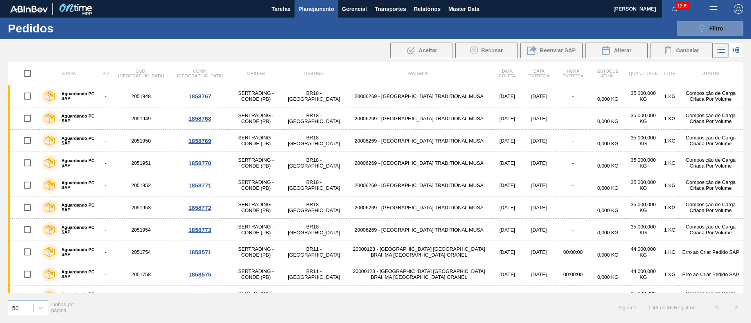
click at [20, 70] on input "checkbox" at bounding box center [27, 73] width 16 height 16
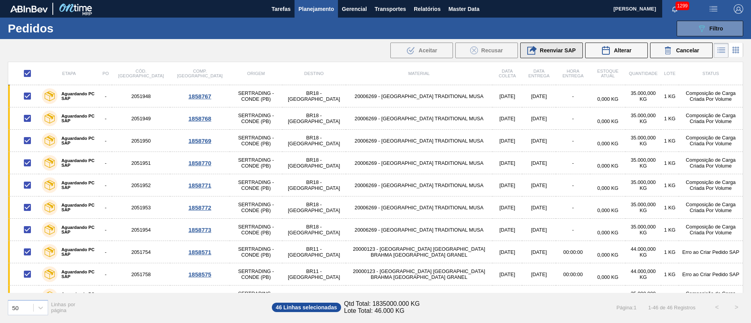
click at [552, 50] on span "Reenviar SAP" at bounding box center [558, 50] width 36 height 6
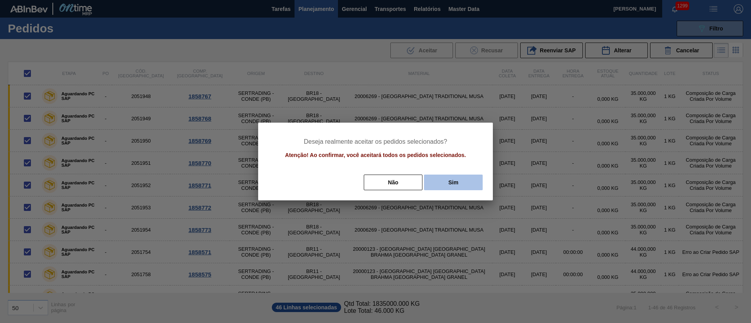
click at [471, 175] on button "Sim" at bounding box center [453, 183] width 59 height 16
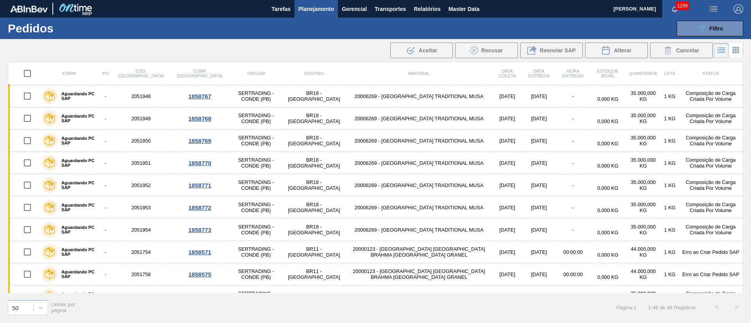
click at [313, 6] on span "Planejamento" at bounding box center [316, 8] width 36 height 9
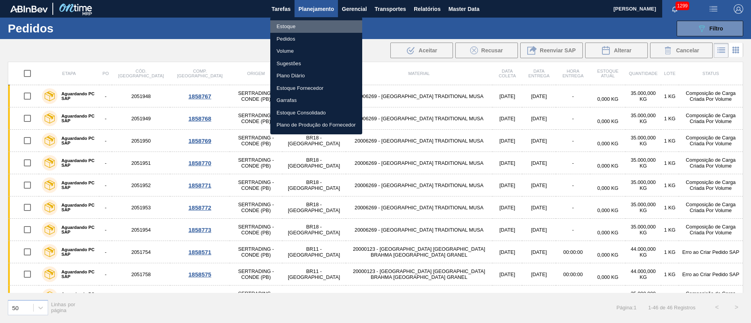
click at [289, 24] on li "Estoque" at bounding box center [316, 26] width 92 height 13
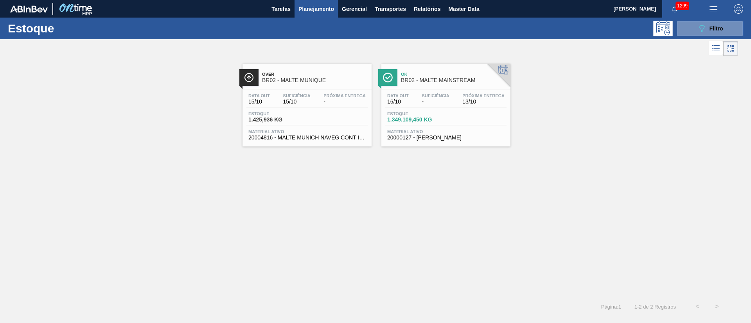
drag, startPoint x: 212, startPoint y: 200, endPoint x: 216, endPoint y: 197, distance: 5.3
click at [215, 197] on div "Over BR02 - MALTE MUNIQUE Data out 15/10 Suficiência 15/10 Próxima Entrega - Es…" at bounding box center [375, 177] width 751 height 239
click at [705, 26] on icon "089F7B8B-B2A5-4AFE-B5C0-19BA573D28AC" at bounding box center [701, 28] width 9 height 9
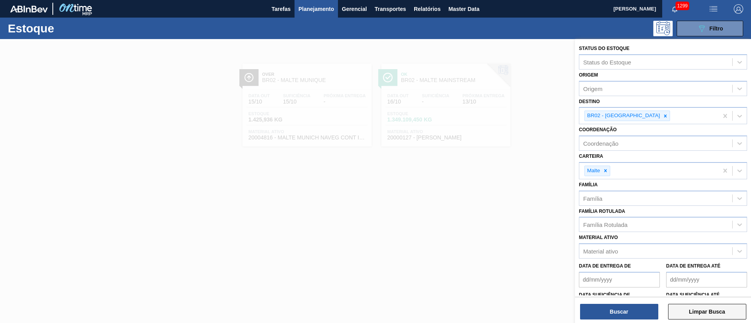
click at [718, 307] on button "Limpar Busca" at bounding box center [707, 312] width 78 height 16
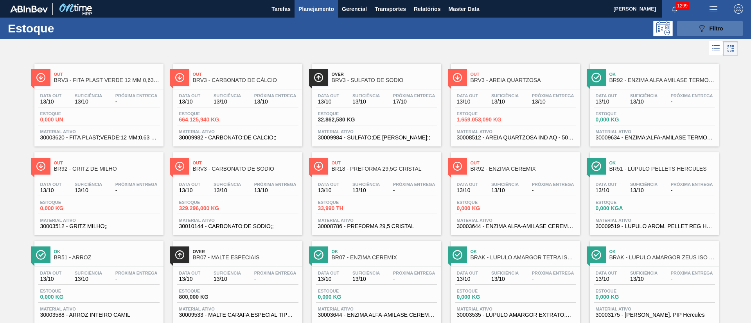
click at [709, 29] on span "Filtro" at bounding box center [716, 28] width 14 height 6
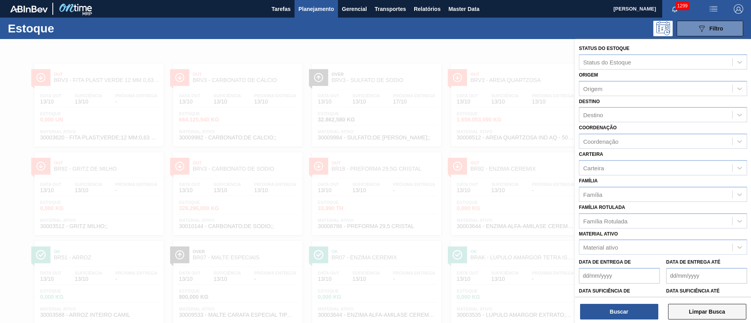
click at [694, 311] on button "Limpar Busca" at bounding box center [707, 312] width 78 height 16
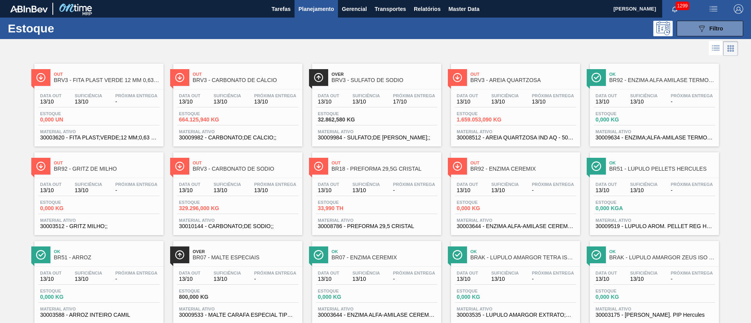
click at [310, 10] on span "Planejamento" at bounding box center [316, 8] width 36 height 9
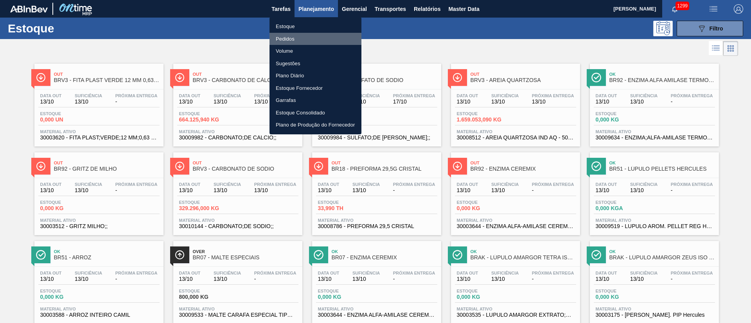
click at [285, 39] on li "Pedidos" at bounding box center [315, 39] width 92 height 13
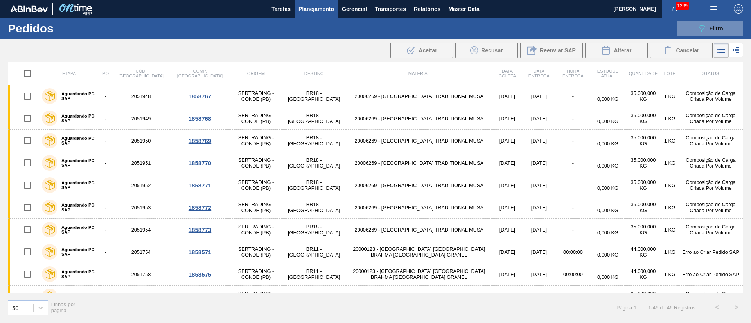
click at [28, 72] on input "checkbox" at bounding box center [27, 73] width 16 height 16
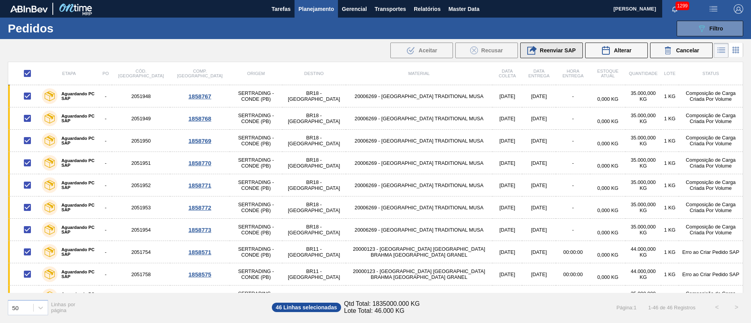
click at [554, 50] on span "Reenviar SAP" at bounding box center [558, 50] width 36 height 6
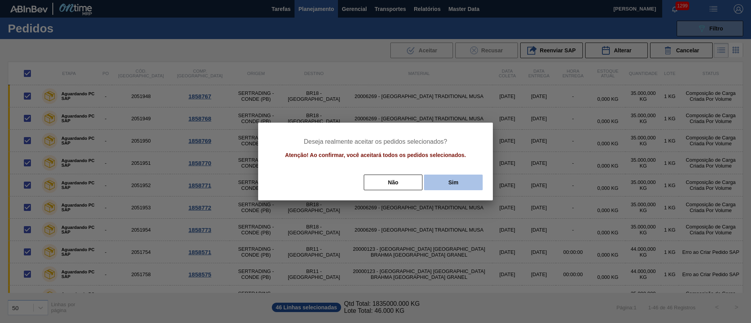
click at [464, 180] on button "Sim" at bounding box center [453, 183] width 59 height 16
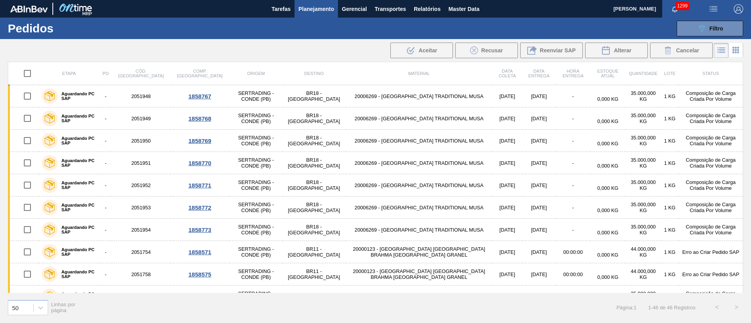
click at [26, 72] on input "checkbox" at bounding box center [27, 73] width 16 height 16
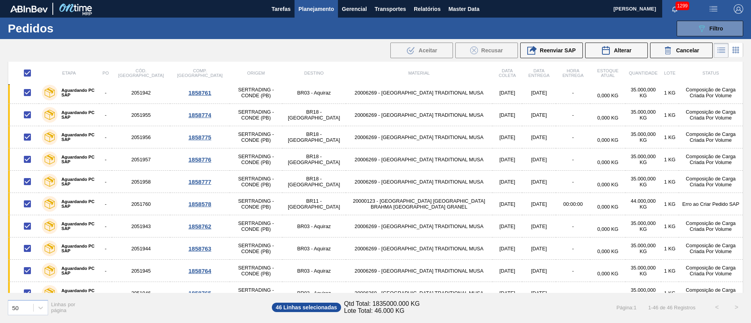
scroll to position [528, 0]
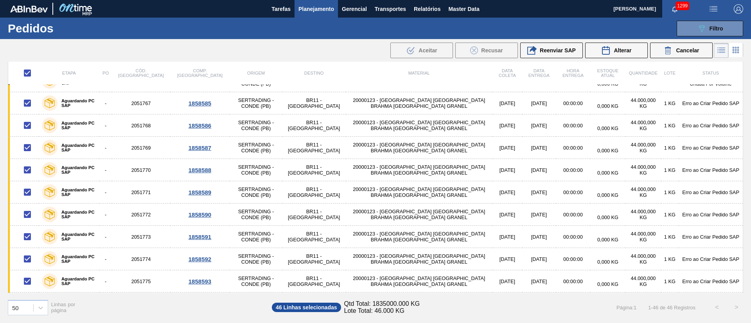
click at [547, 50] on span "Reenviar SAP" at bounding box center [558, 50] width 36 height 6
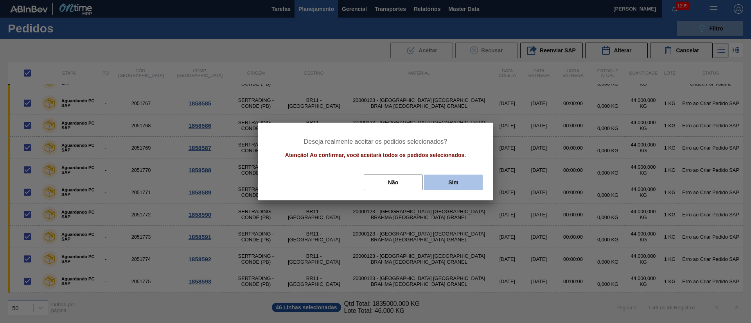
click at [451, 182] on button "Sim" at bounding box center [453, 183] width 59 height 16
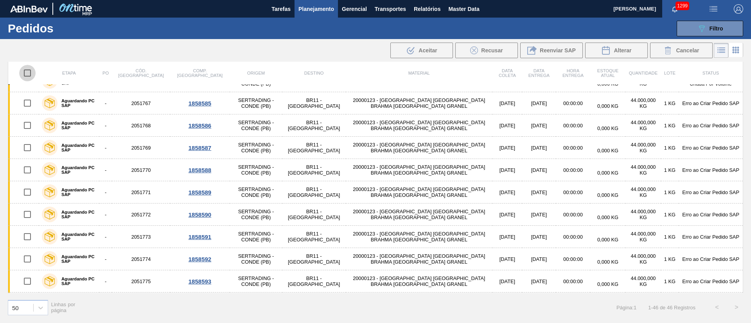
click at [29, 74] on input "checkbox" at bounding box center [27, 73] width 16 height 16
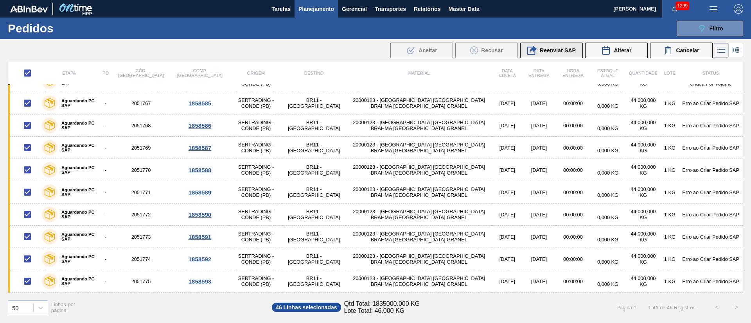
click at [546, 48] on span "Reenviar SAP" at bounding box center [558, 50] width 36 height 6
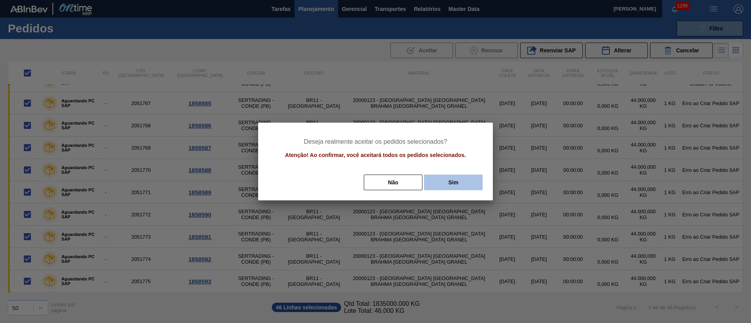
click at [438, 179] on button "Sim" at bounding box center [453, 183] width 59 height 16
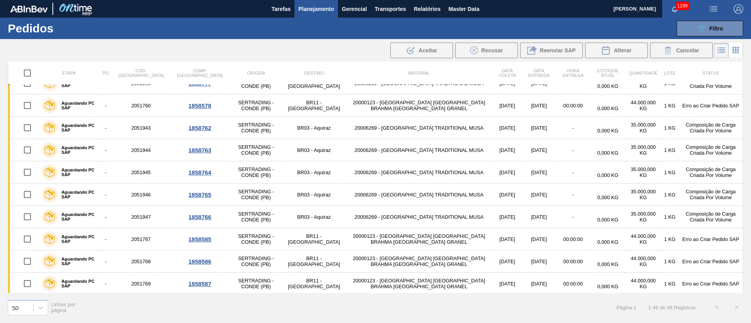
scroll to position [352, 0]
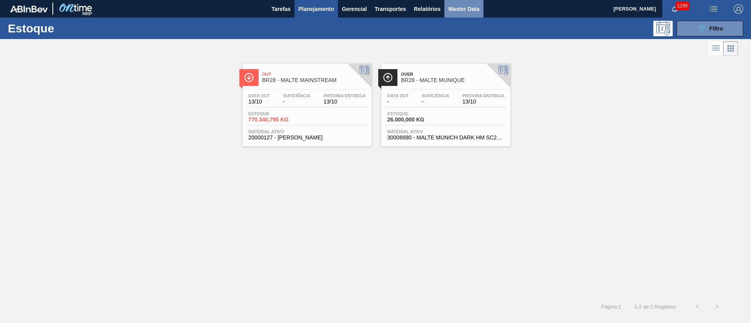
click at [453, 10] on span "Master Data" at bounding box center [463, 8] width 31 height 9
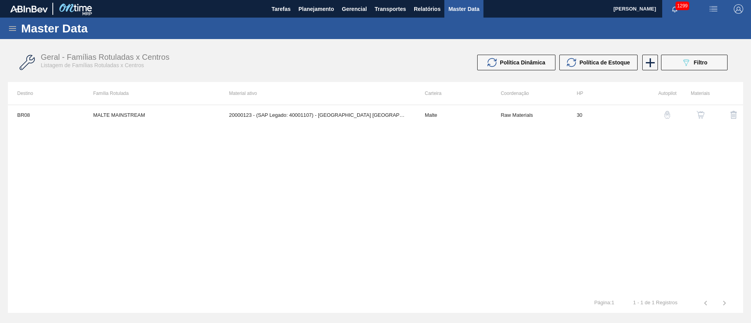
click at [14, 28] on icon at bounding box center [12, 28] width 7 height 5
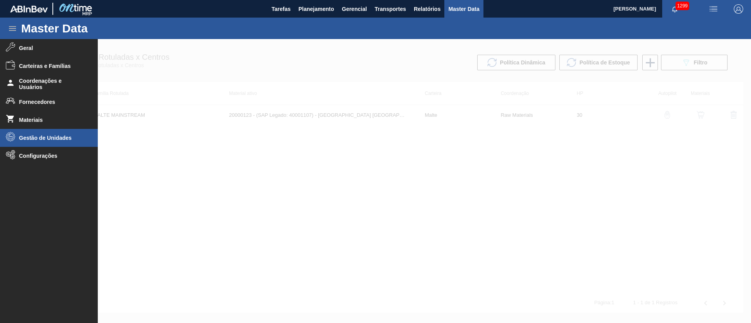
click at [34, 138] on span "Gestão de Unidades" at bounding box center [51, 138] width 65 height 6
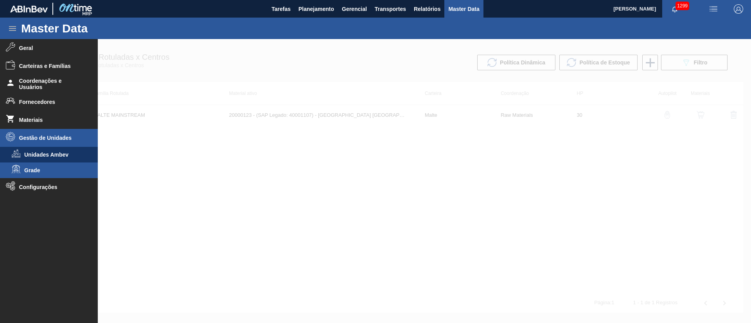
click at [31, 172] on span "Grade" at bounding box center [54, 170] width 60 height 6
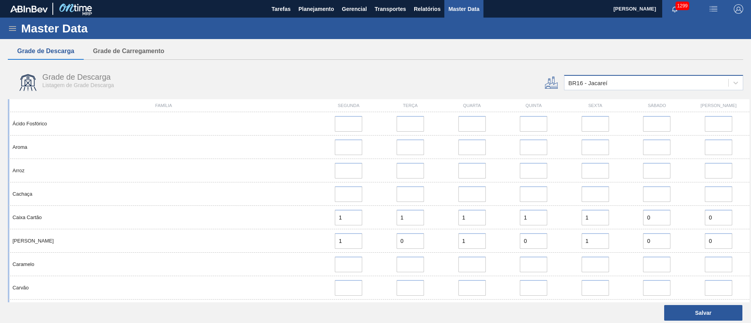
click at [583, 80] on div "BR16 - Jacareí" at bounding box center [587, 83] width 39 height 7
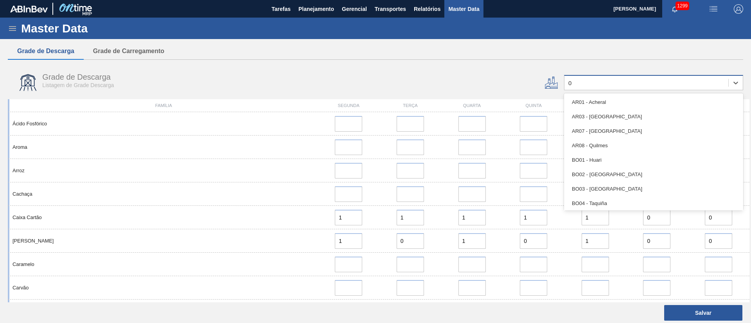
type input "02"
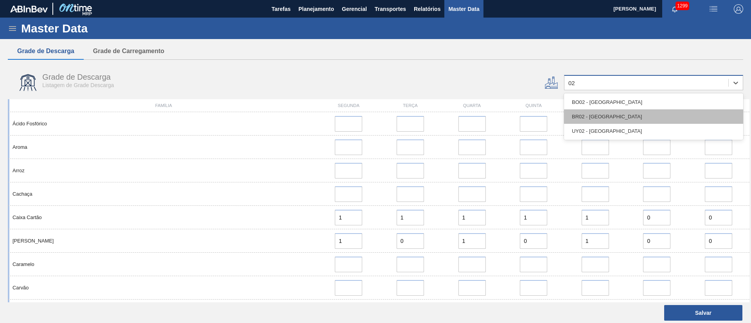
click at [582, 117] on div "BR02 - Sergipe" at bounding box center [653, 116] width 179 height 14
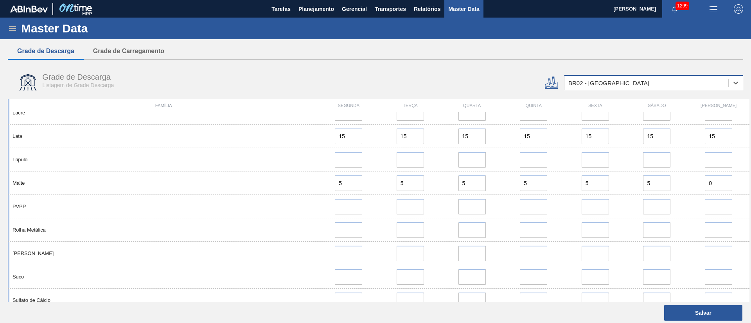
scroll to position [528, 0]
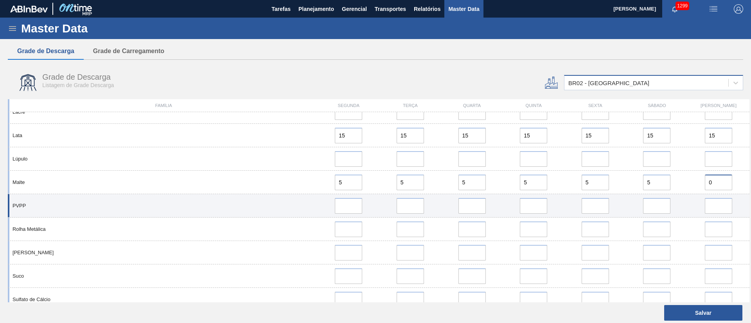
drag, startPoint x: 718, startPoint y: 184, endPoint x: 660, endPoint y: 201, distance: 60.9
drag, startPoint x: 662, startPoint y: 185, endPoint x: 591, endPoint y: 196, distance: 72.4
paste input "0"
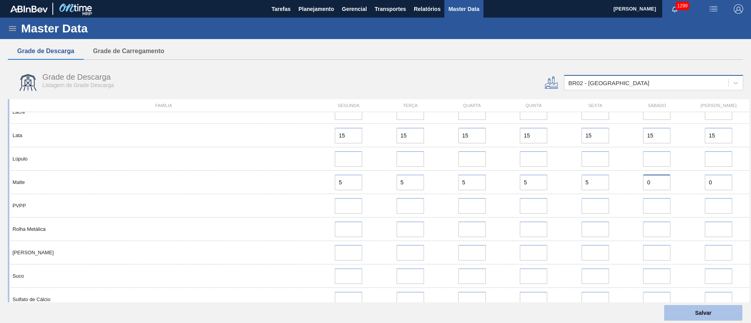
type input "0"
click at [709, 312] on button "Salvar" at bounding box center [703, 313] width 78 height 16
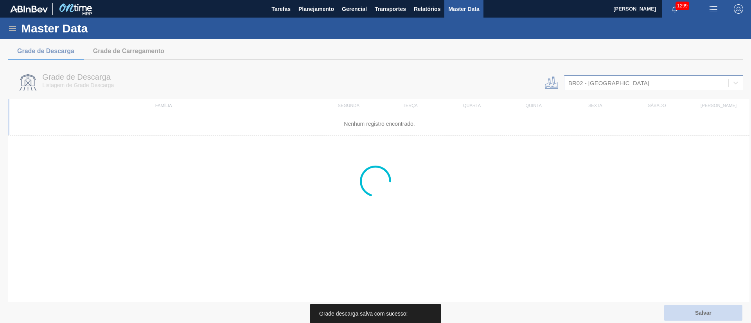
scroll to position [0, 0]
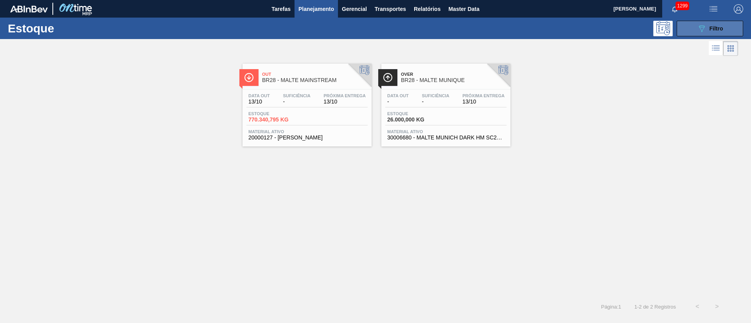
click at [707, 25] on div "089F7B8B-B2A5-4AFE-B5C0-19BA573D28AC Filtro" at bounding box center [710, 28] width 26 height 9
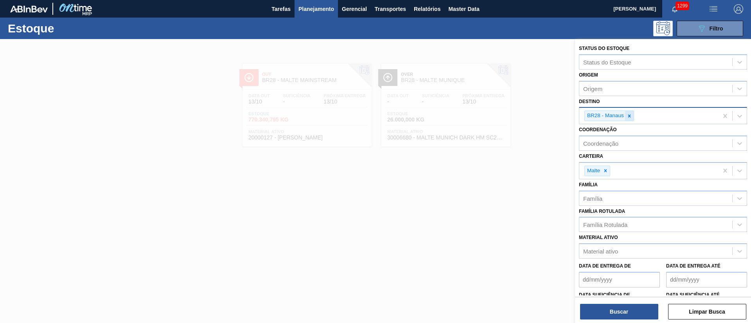
click at [629, 113] on icon at bounding box center [628, 115] width 5 height 5
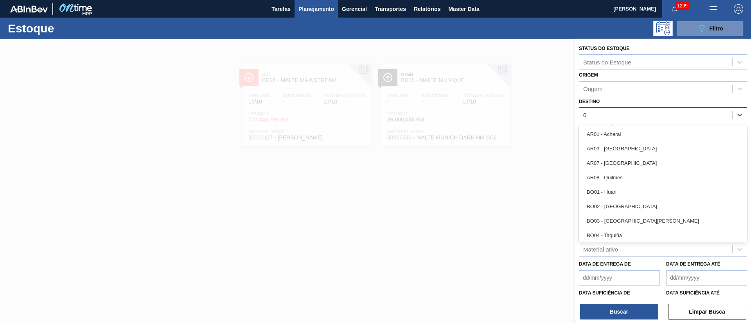
type input "02"
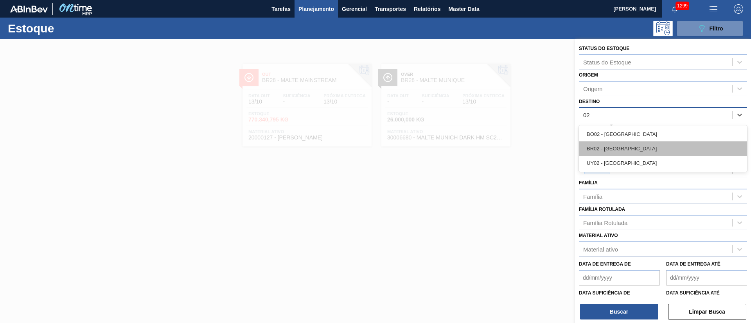
click at [616, 148] on div "BR02 - Sergipe" at bounding box center [663, 149] width 168 height 14
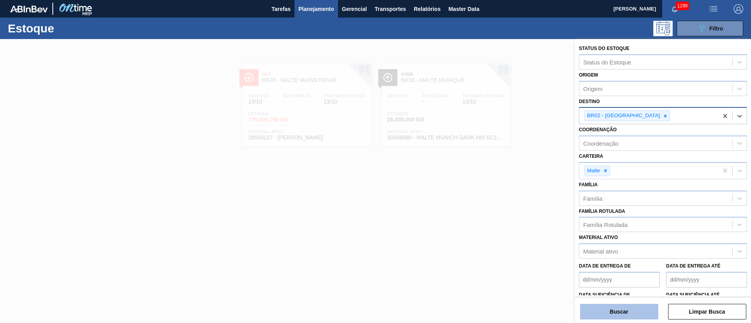
click at [597, 309] on button "Buscar" at bounding box center [619, 312] width 78 height 16
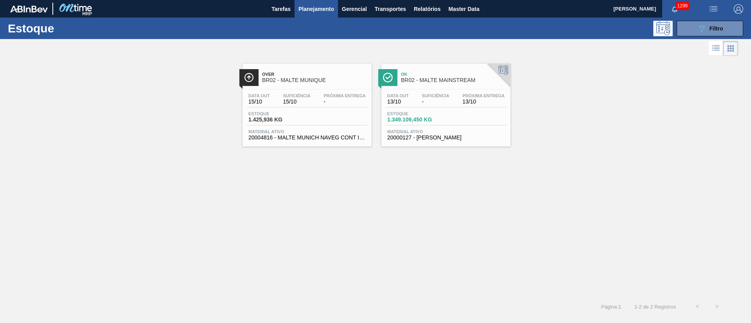
click at [402, 112] on span "Estoque" at bounding box center [414, 113] width 55 height 5
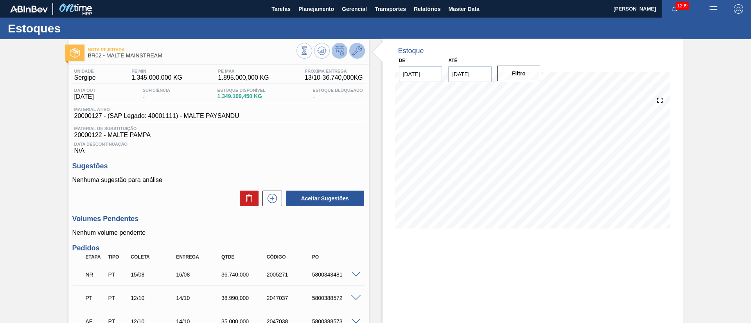
click at [357, 48] on icon at bounding box center [356, 50] width 9 height 9
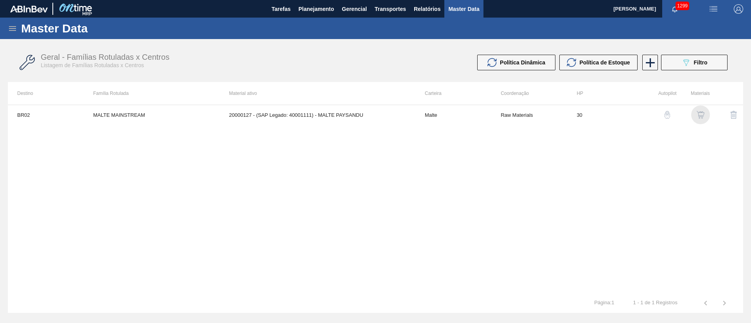
click at [701, 116] on img "button" at bounding box center [700, 115] width 8 height 8
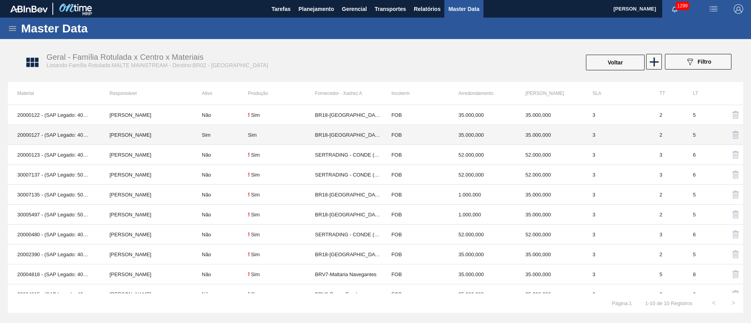
click at [262, 138] on td "Sim" at bounding box center [281, 135] width 67 height 20
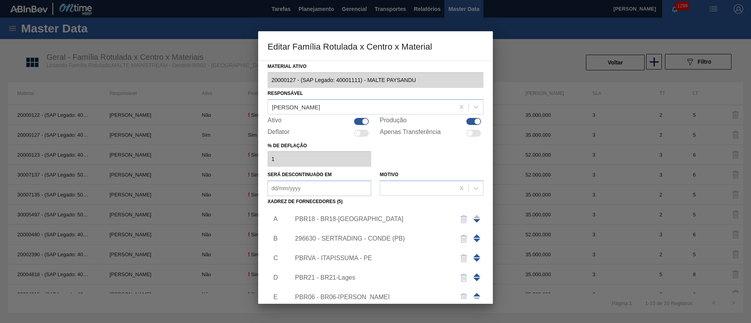
click at [351, 219] on div "PBR18 - BR18-Pernambuco" at bounding box center [371, 219] width 153 height 7
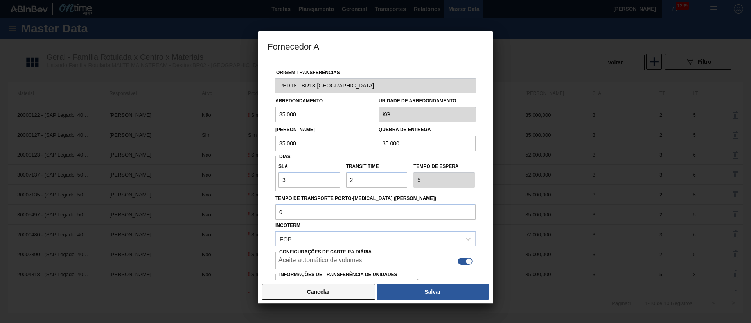
click at [322, 293] on button "Cancelar" at bounding box center [318, 292] width 113 height 16
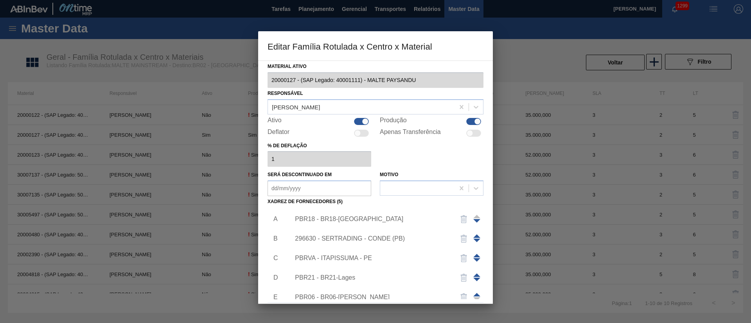
click at [317, 240] on div "296630 - SERTRADING - CONDE (PB)" at bounding box center [371, 238] width 153 height 7
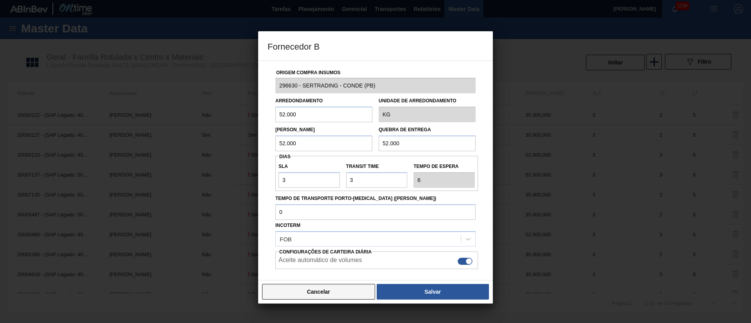
click at [312, 290] on button "Cancelar" at bounding box center [318, 292] width 113 height 16
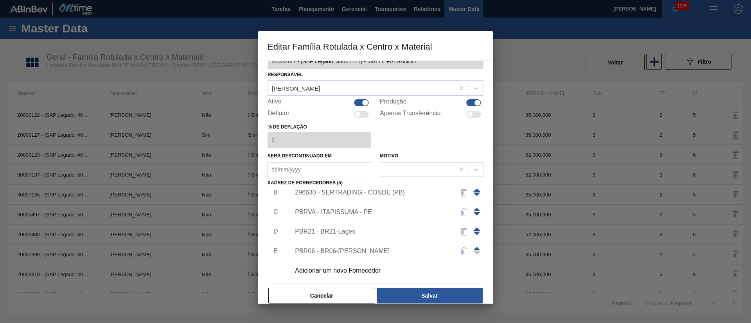
scroll to position [29, 0]
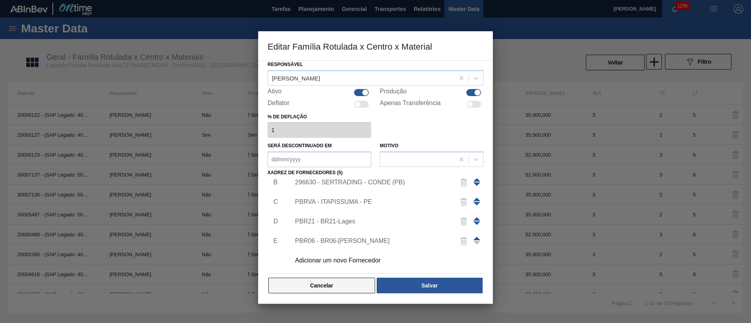
click at [356, 279] on button "Cancelar" at bounding box center [321, 286] width 107 height 16
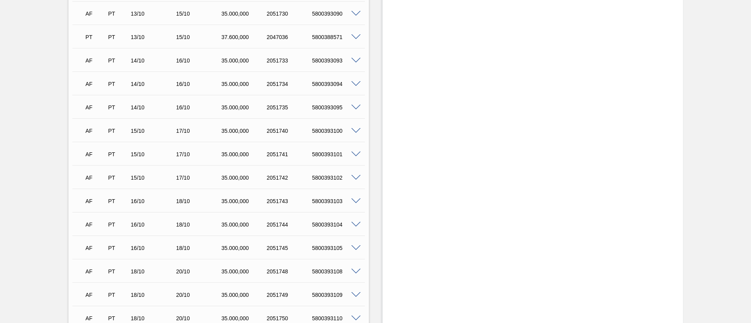
scroll to position [484, 0]
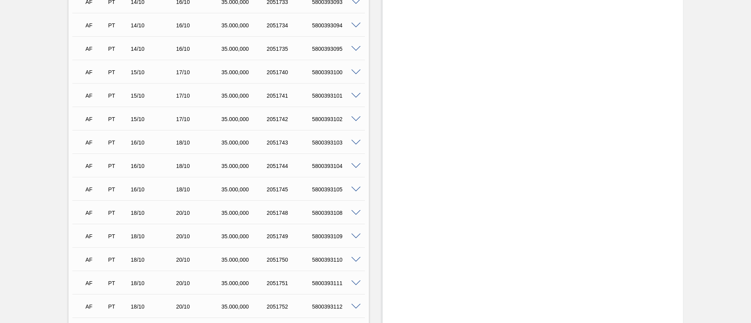
click at [355, 142] on span at bounding box center [355, 143] width 9 height 6
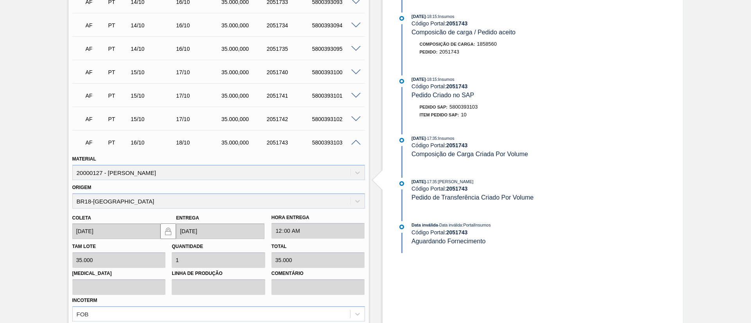
scroll to position [601, 0]
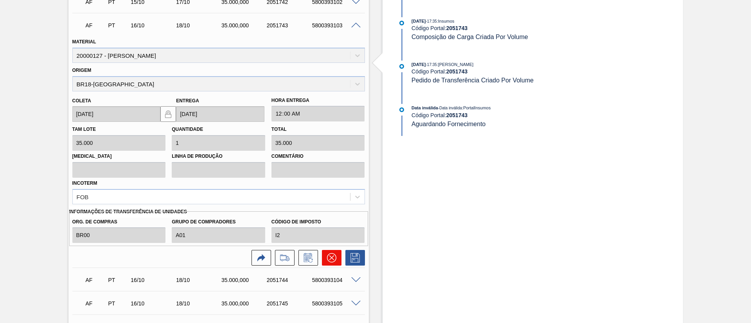
click at [327, 257] on icon at bounding box center [331, 257] width 9 height 9
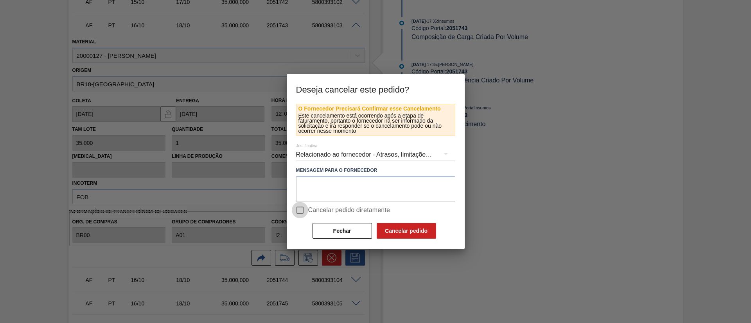
click at [300, 210] on input "Cancelar pedido diretamente" at bounding box center [300, 210] width 16 height 16
checkbox input "true"
click at [411, 229] on button "Cancelar pedido" at bounding box center [406, 231] width 59 height 16
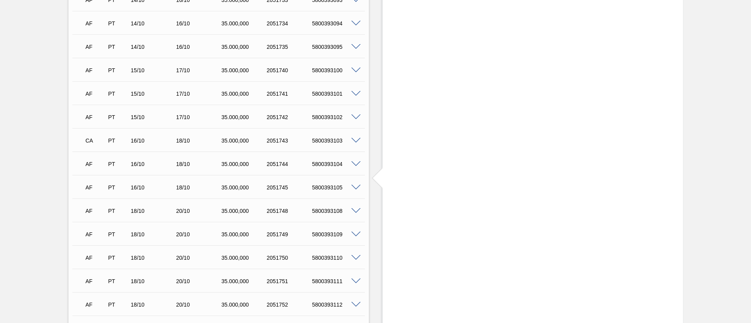
scroll to position [484, 0]
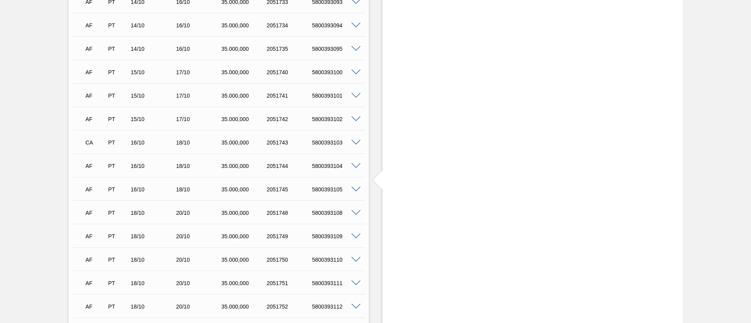
click at [356, 167] on span at bounding box center [355, 166] width 9 height 6
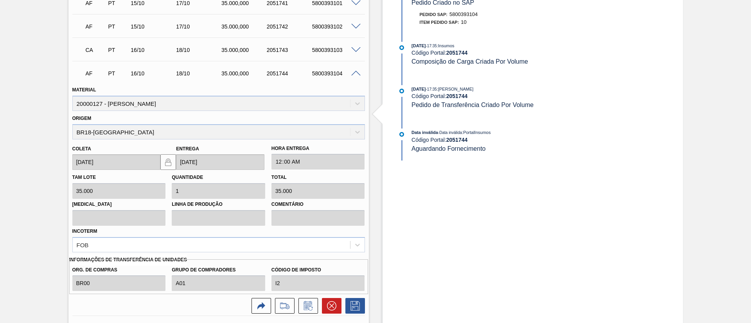
scroll to position [660, 0]
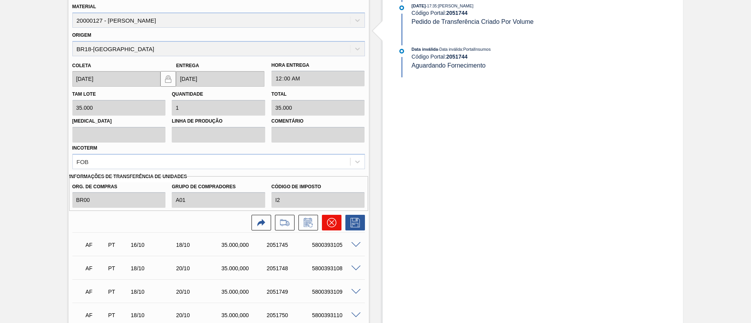
click at [329, 224] on icon at bounding box center [331, 222] width 9 height 9
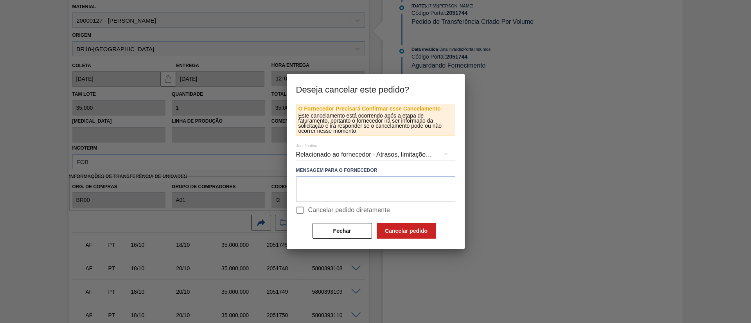
click at [298, 208] on input "Cancelar pedido diretamente" at bounding box center [300, 210] width 16 height 16
checkbox input "true"
click at [410, 228] on button "Cancelar pedido" at bounding box center [406, 231] width 59 height 16
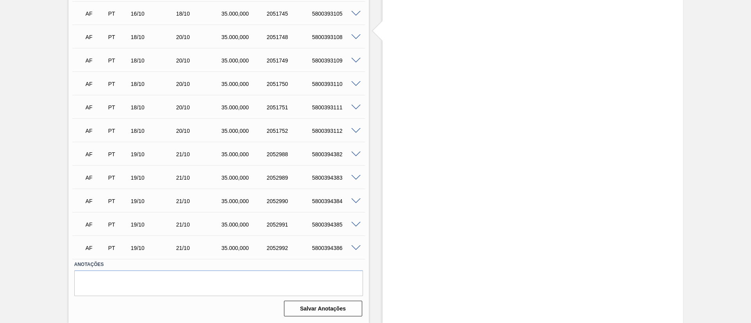
scroll to position [601, 0]
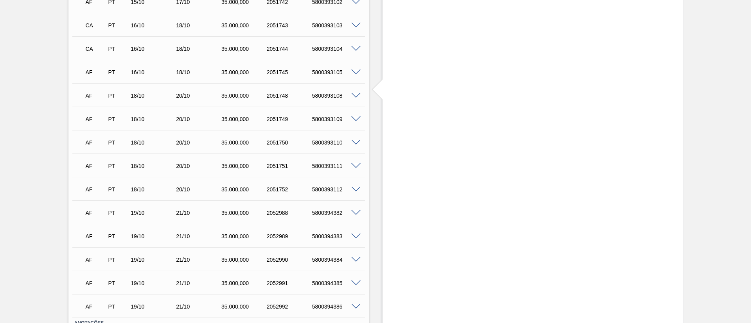
click at [356, 72] on span at bounding box center [355, 73] width 9 height 6
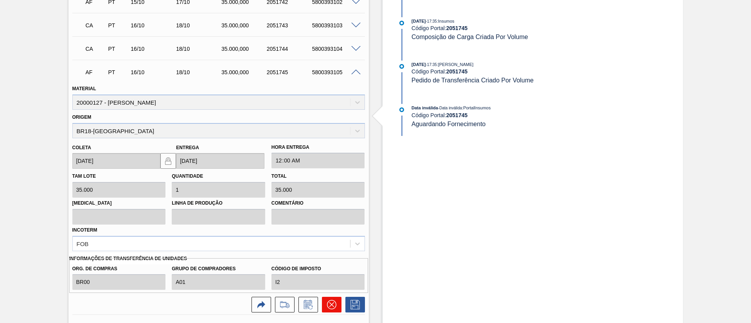
click at [329, 304] on icon at bounding box center [331, 304] width 9 height 9
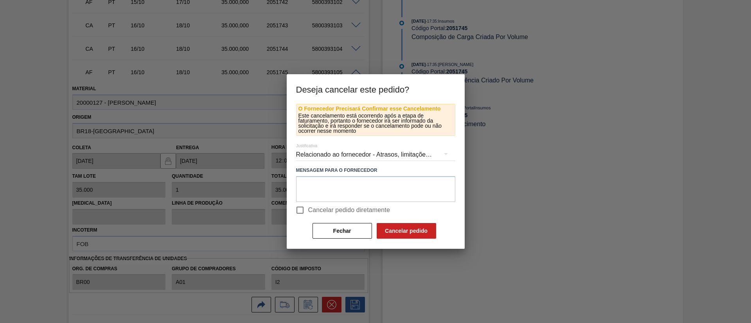
click at [304, 208] on input "Cancelar pedido diretamente" at bounding box center [300, 210] width 16 height 16
checkbox input "true"
click at [409, 226] on button "Cancelar pedido" at bounding box center [406, 231] width 59 height 16
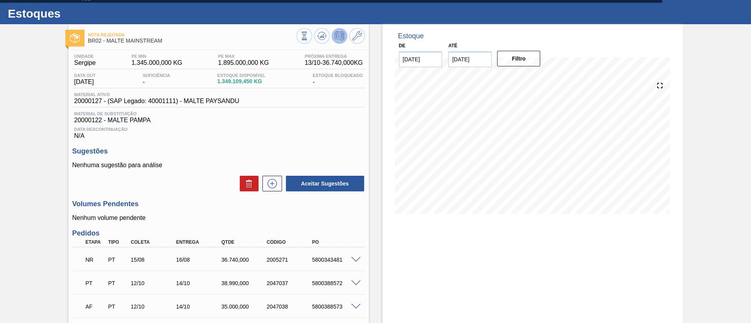
scroll to position [0, 0]
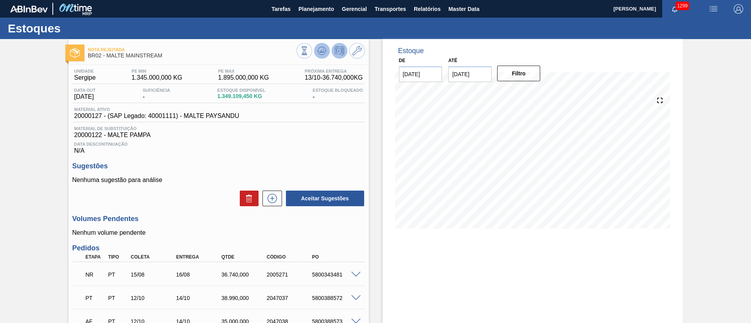
click at [322, 47] on icon at bounding box center [322, 49] width 8 height 4
